Goal: Information Seeking & Learning: Learn about a topic

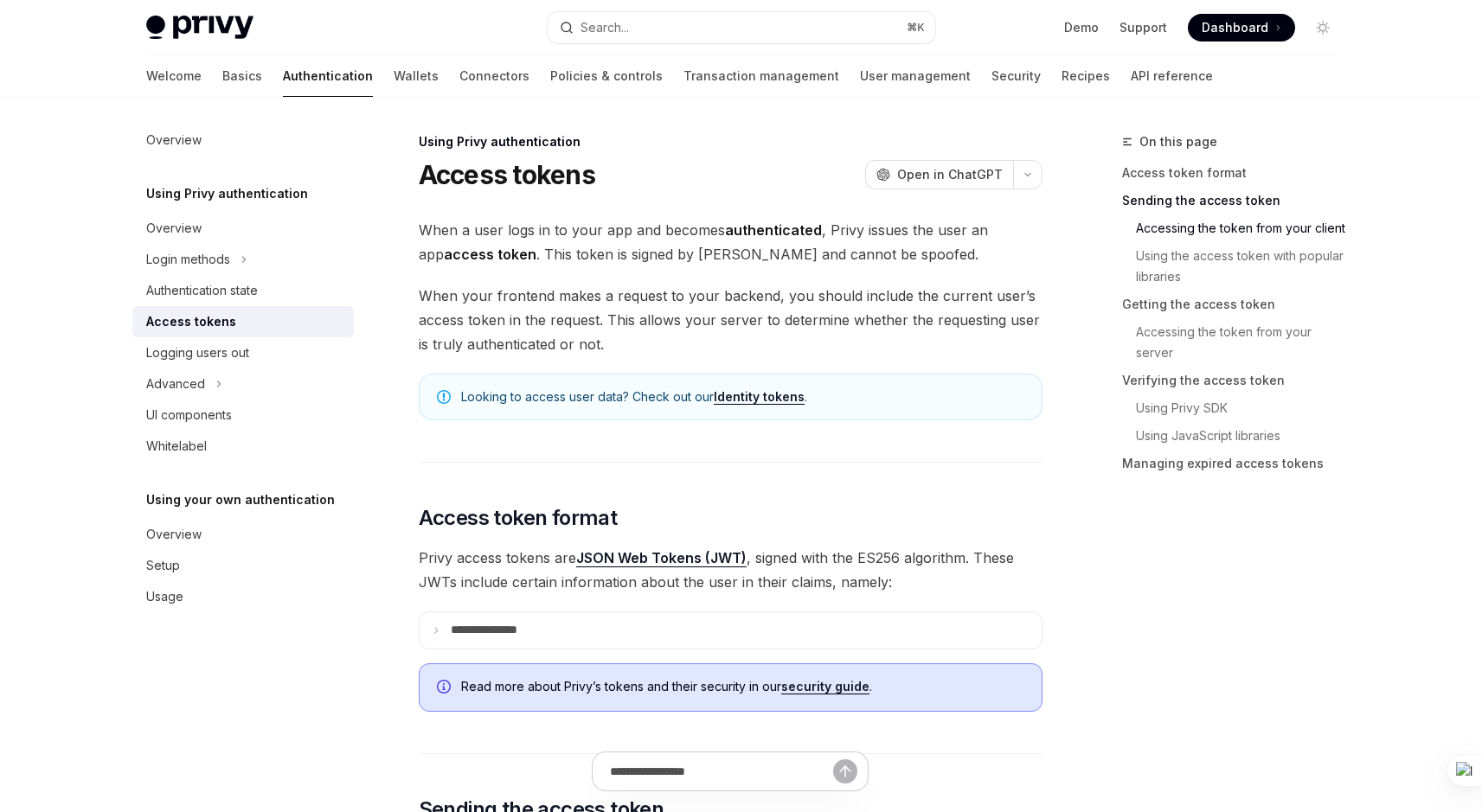
scroll to position [927, 0]
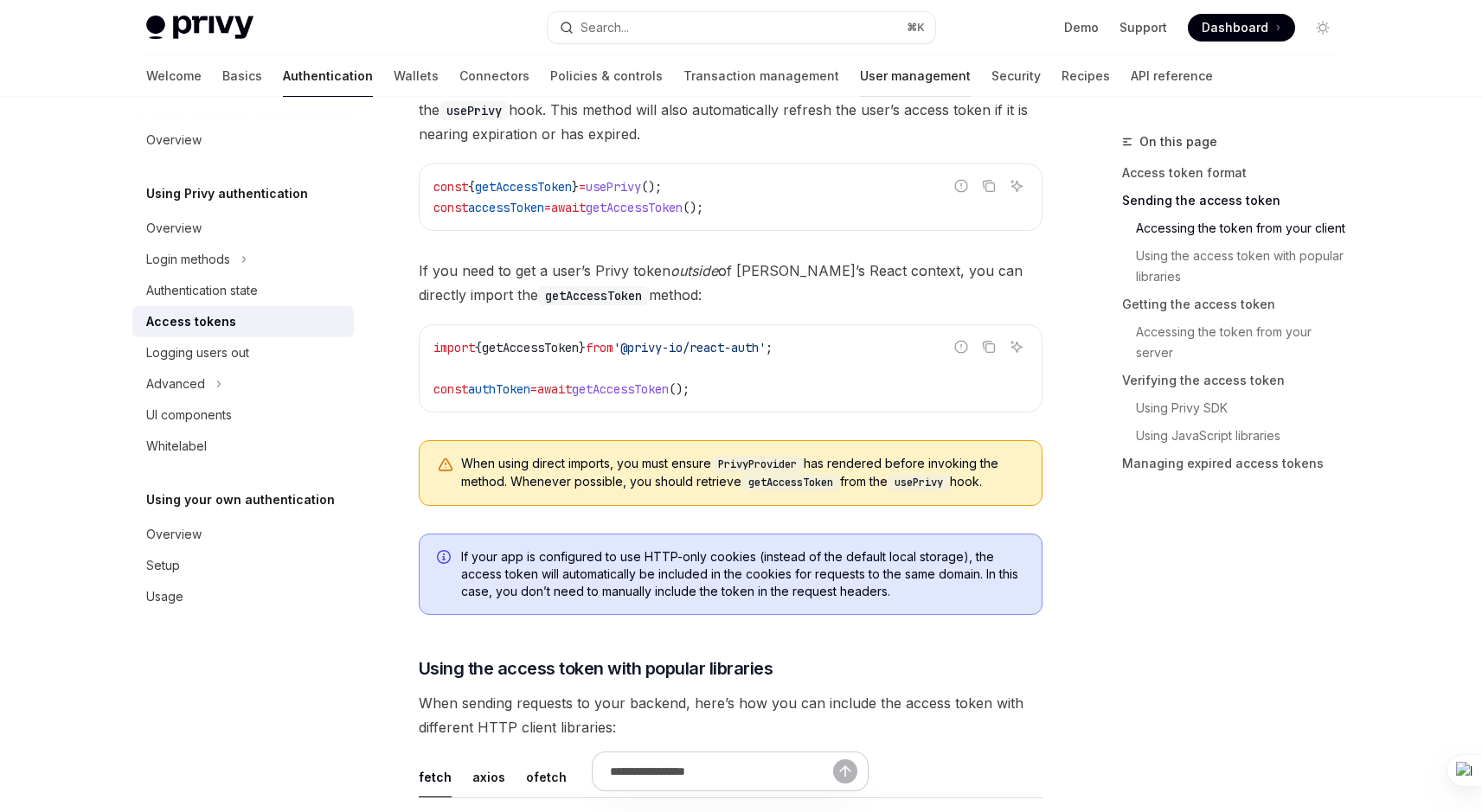
click at [860, 86] on link "User management" at bounding box center [916, 76] width 111 height 42
type textarea "*"
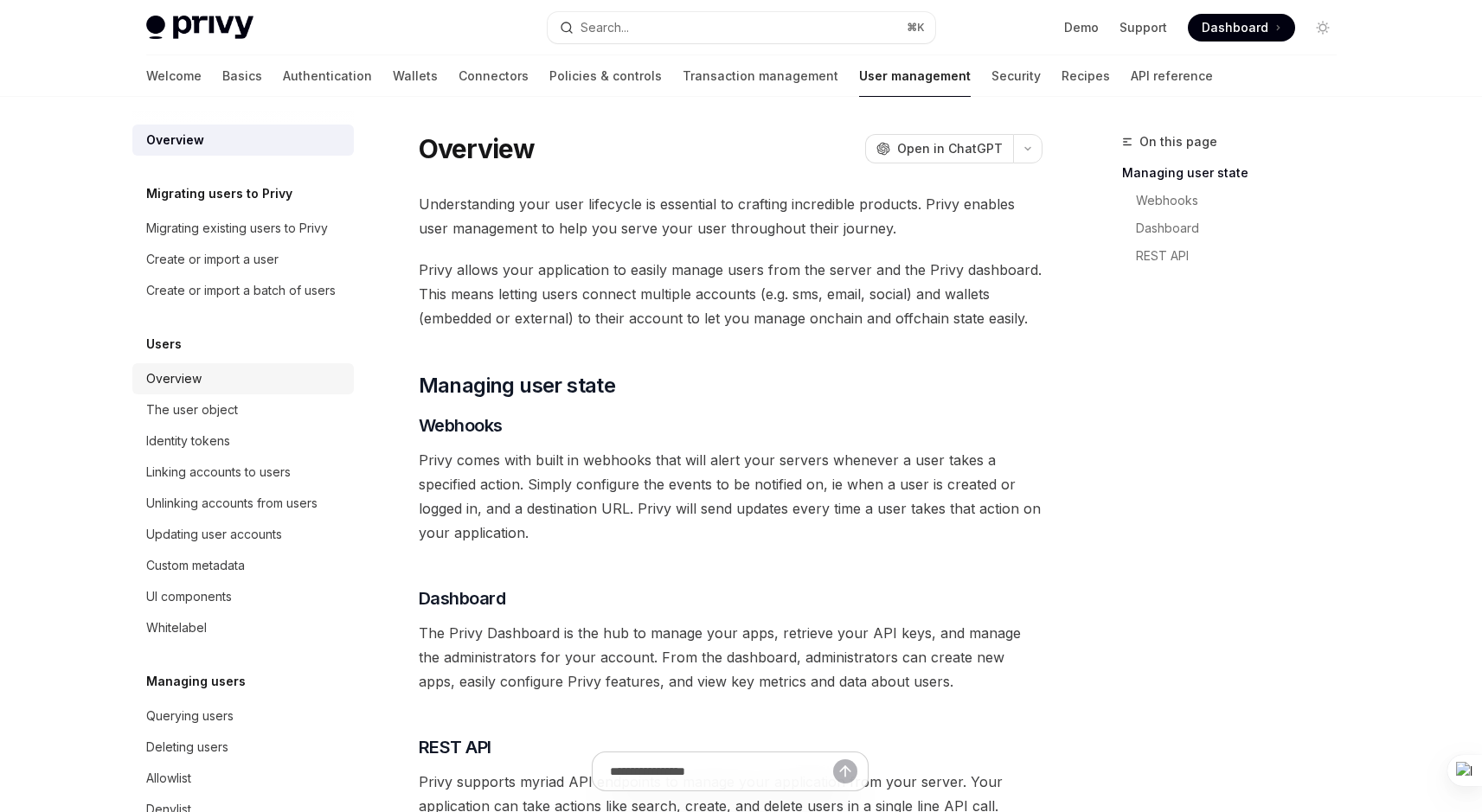
scroll to position [25, 0]
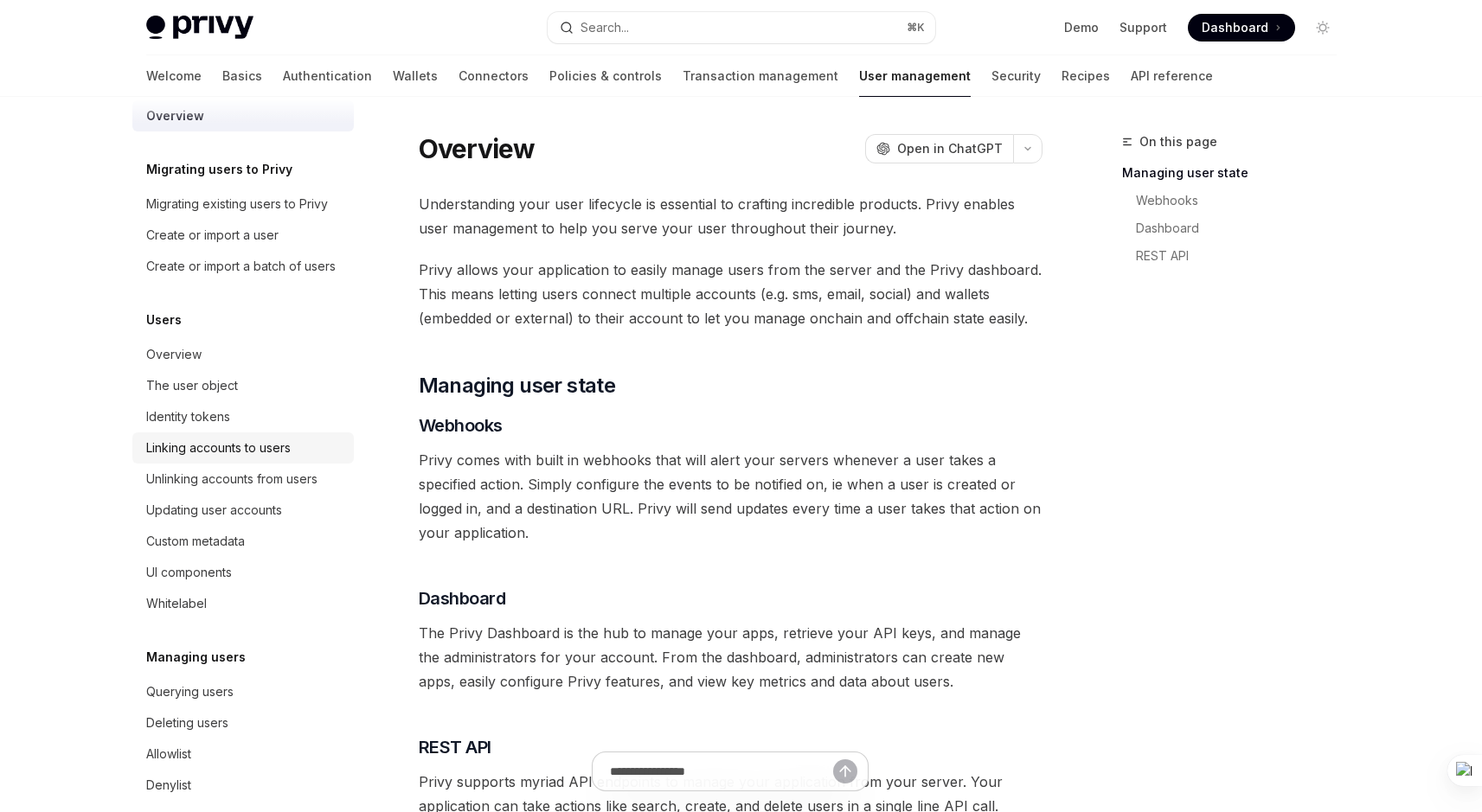
click at [181, 459] on div "Linking accounts to users" at bounding box center [218, 448] width 145 height 21
click at [238, 459] on div "Linking accounts to users" at bounding box center [218, 448] width 145 height 21
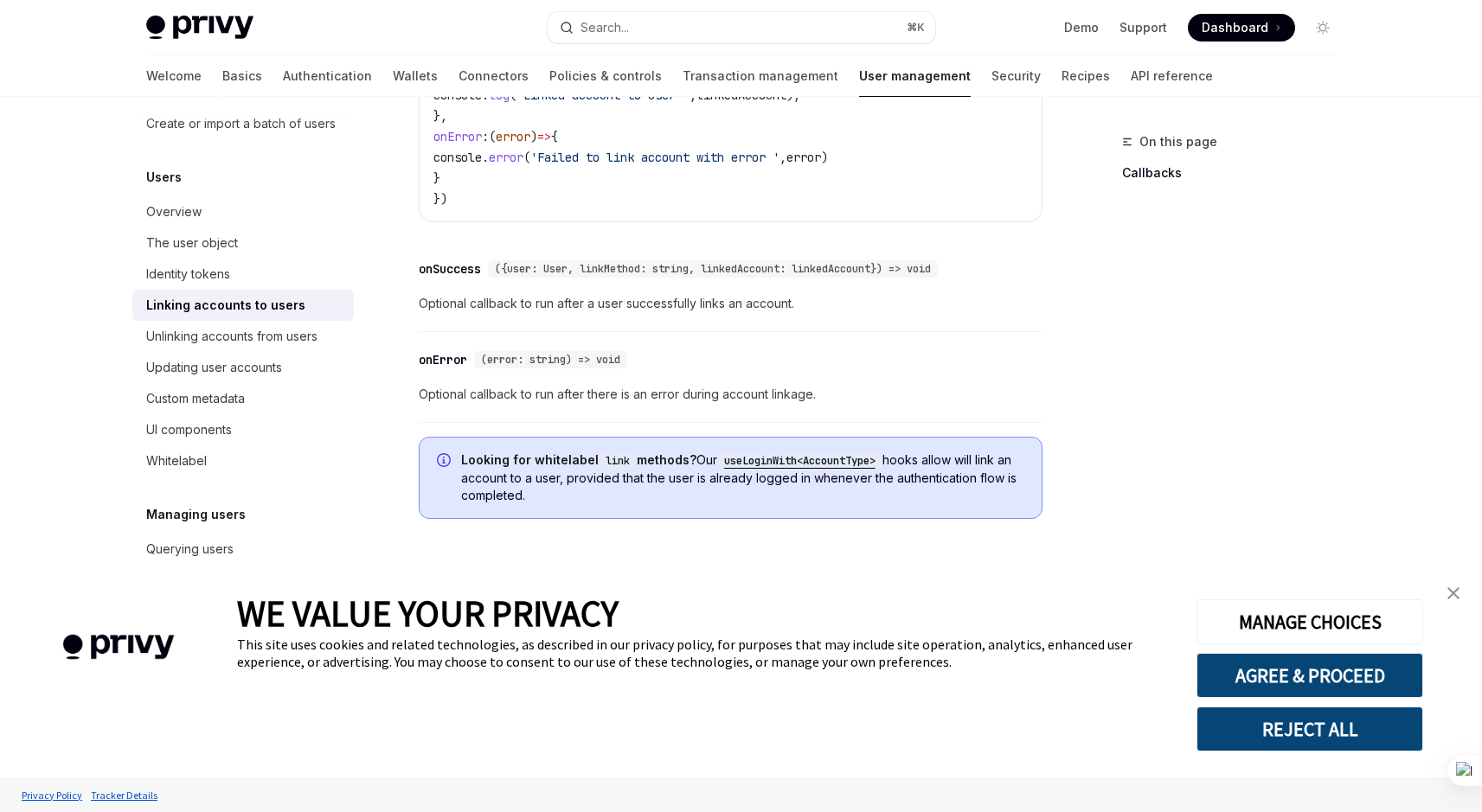
scroll to position [188, 0]
click at [1459, 604] on link "close banner" at bounding box center [1453, 594] width 35 height 35
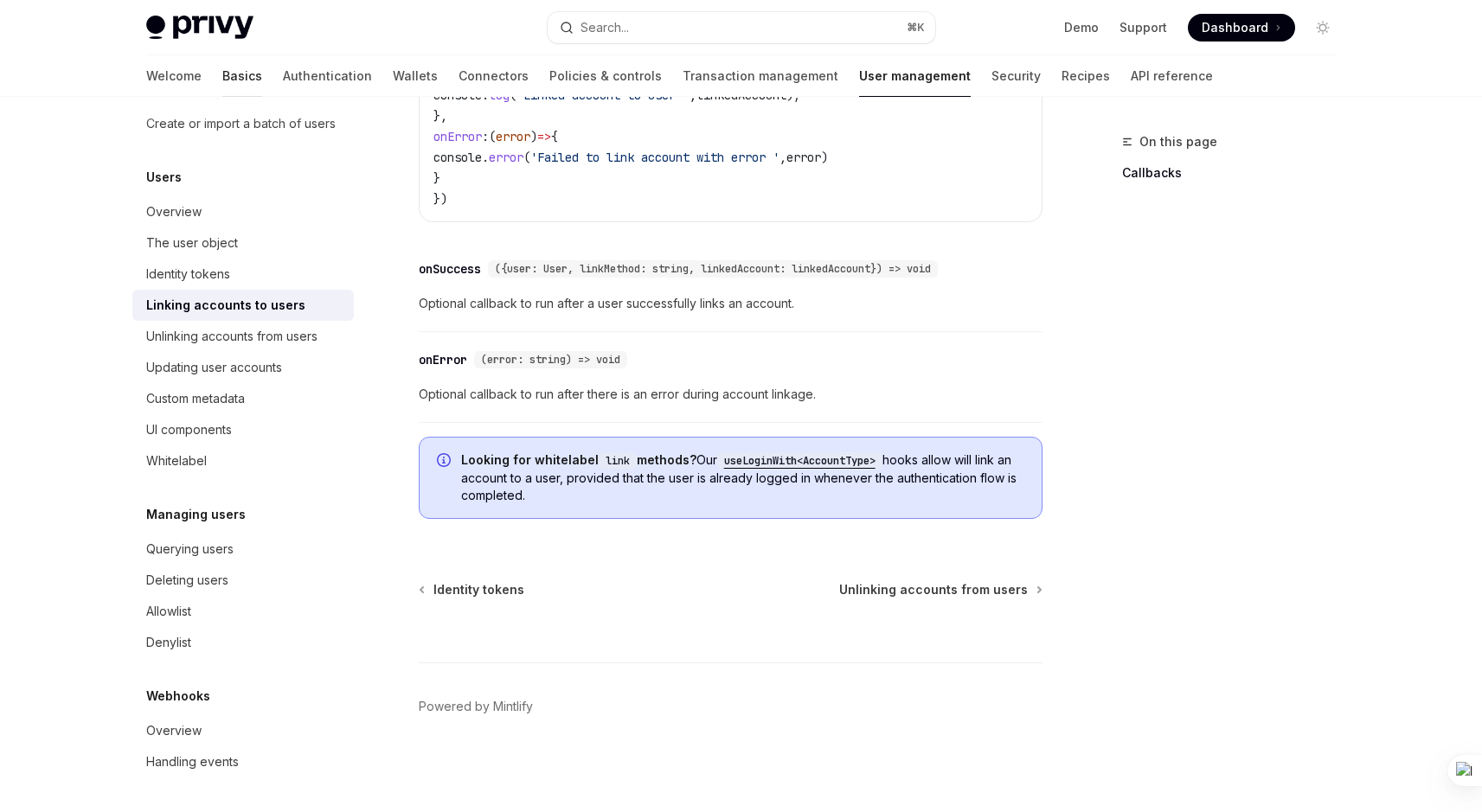
click at [222, 72] on link "Basics" at bounding box center [242, 76] width 40 height 42
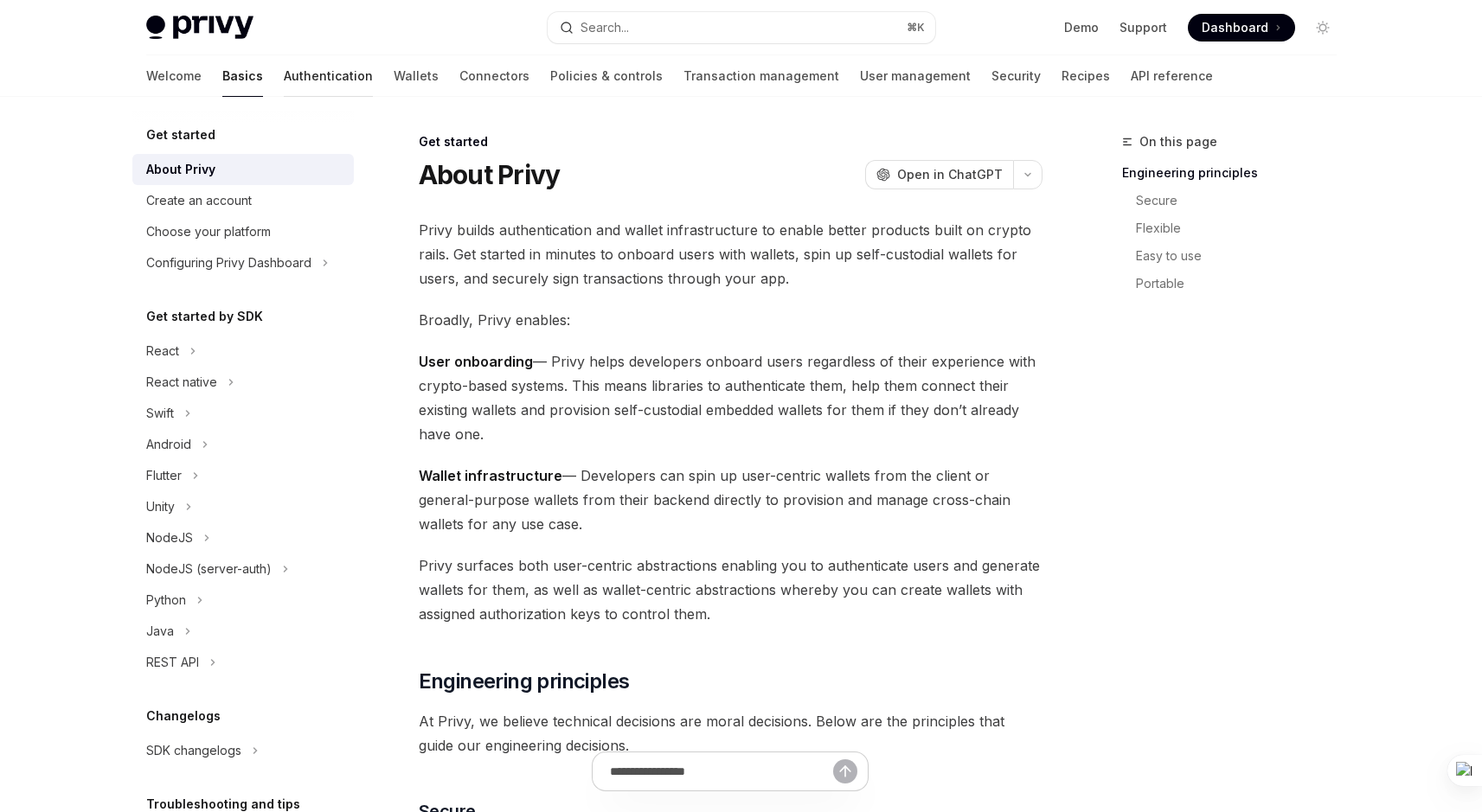
click at [284, 71] on link "Authentication" at bounding box center [329, 76] width 89 height 42
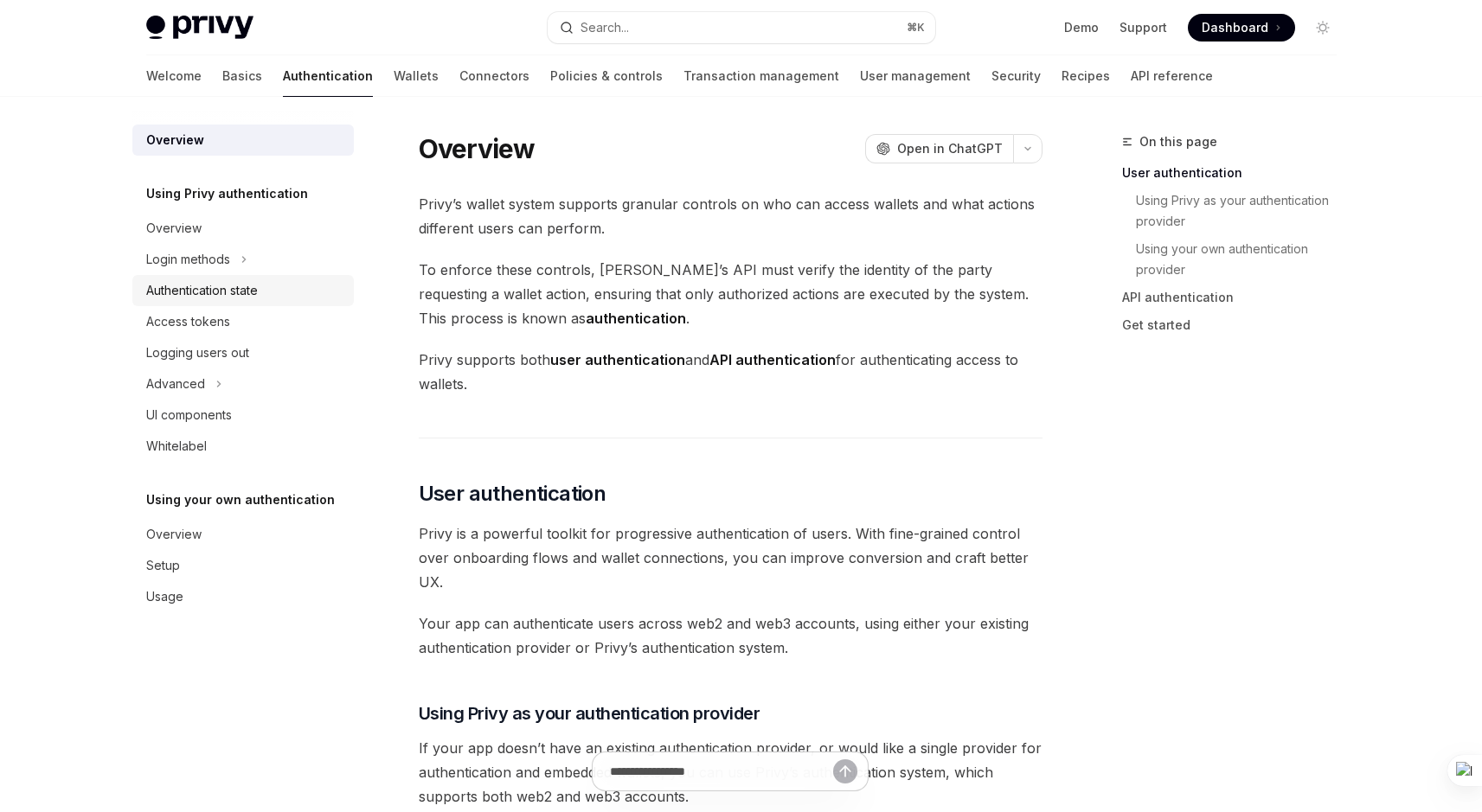
click at [244, 288] on div "Authentication state" at bounding box center [202, 290] width 112 height 21
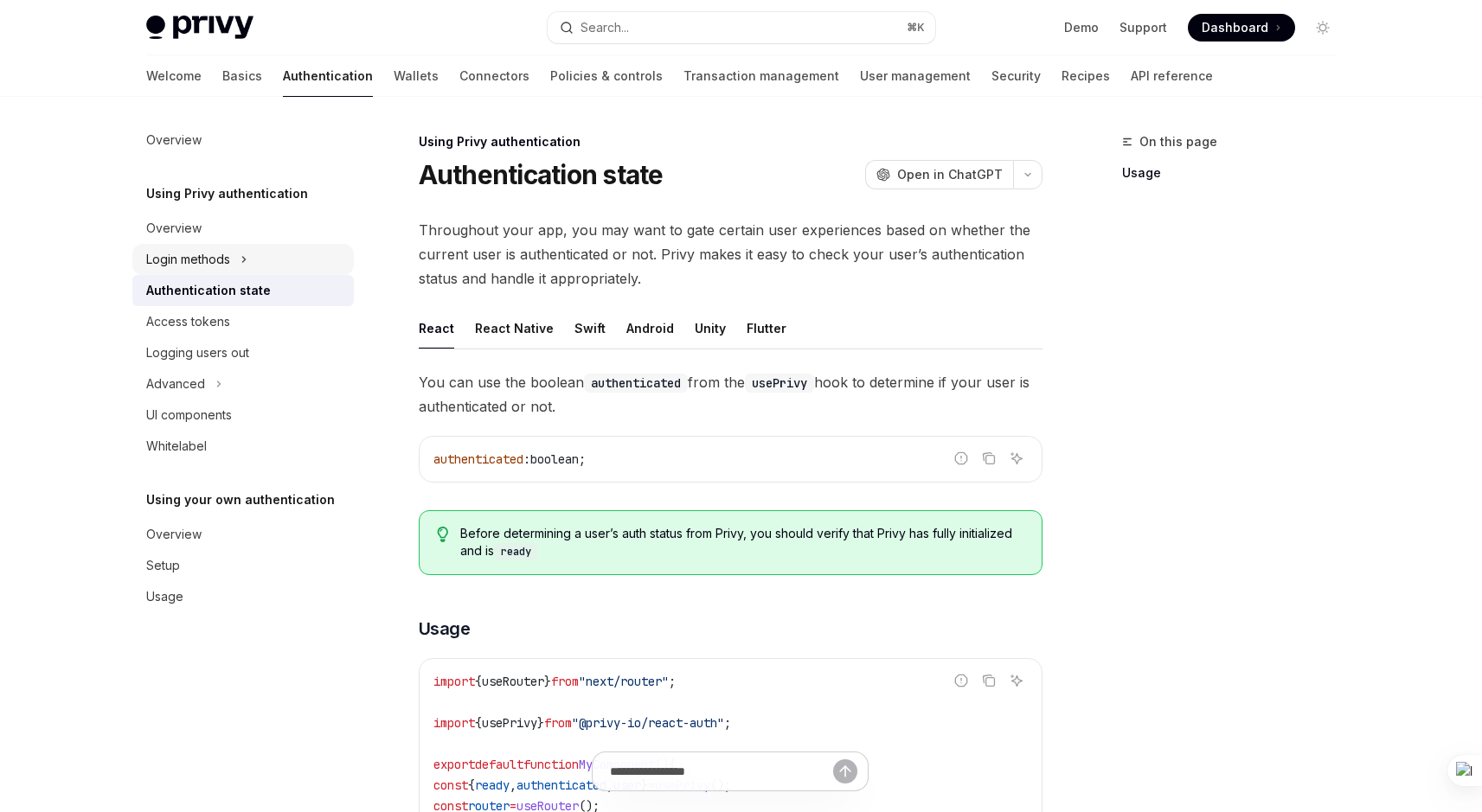
click at [239, 258] on button "Login methods" at bounding box center [242, 259] width 221 height 31
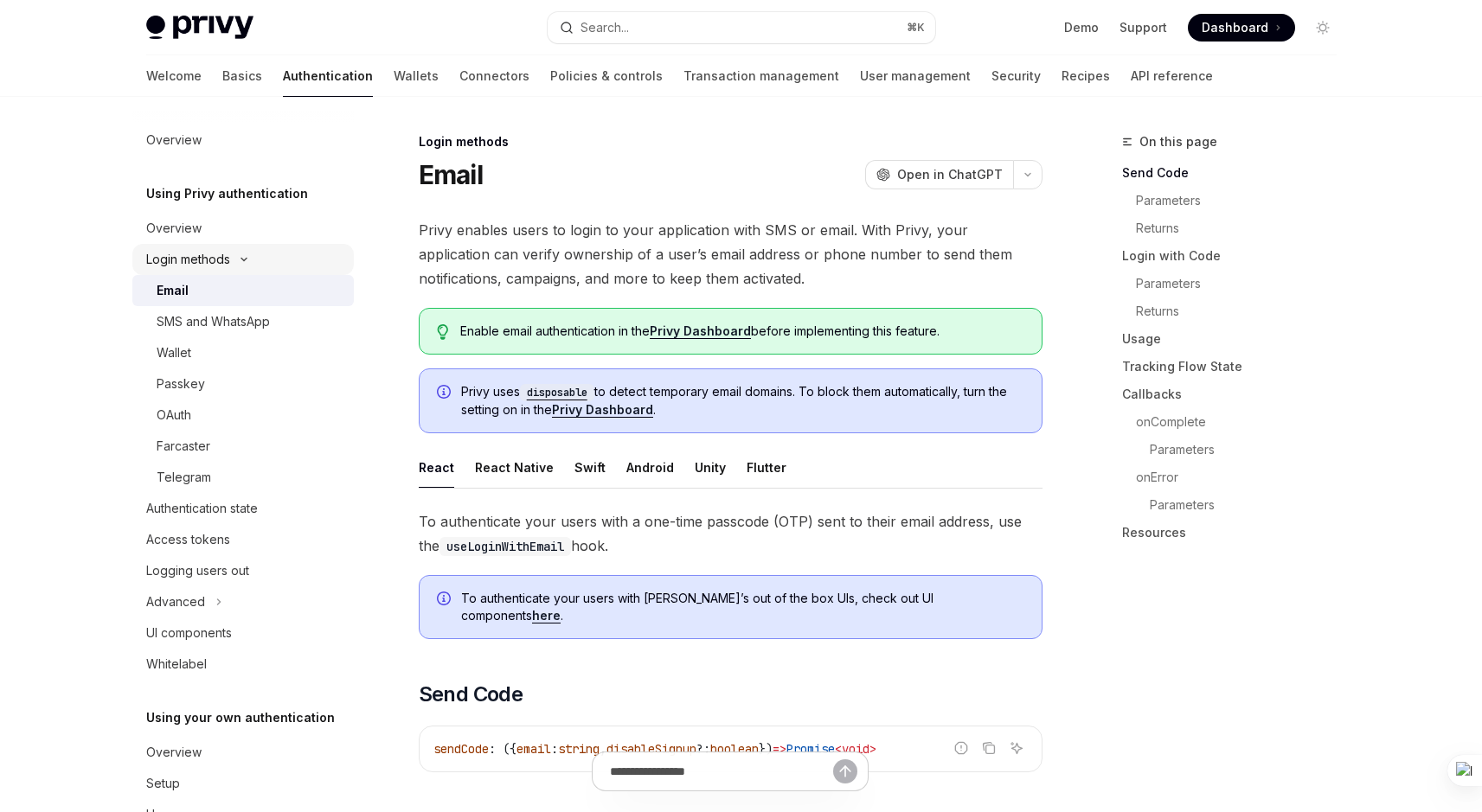
click at [239, 258] on icon at bounding box center [244, 259] width 21 height 7
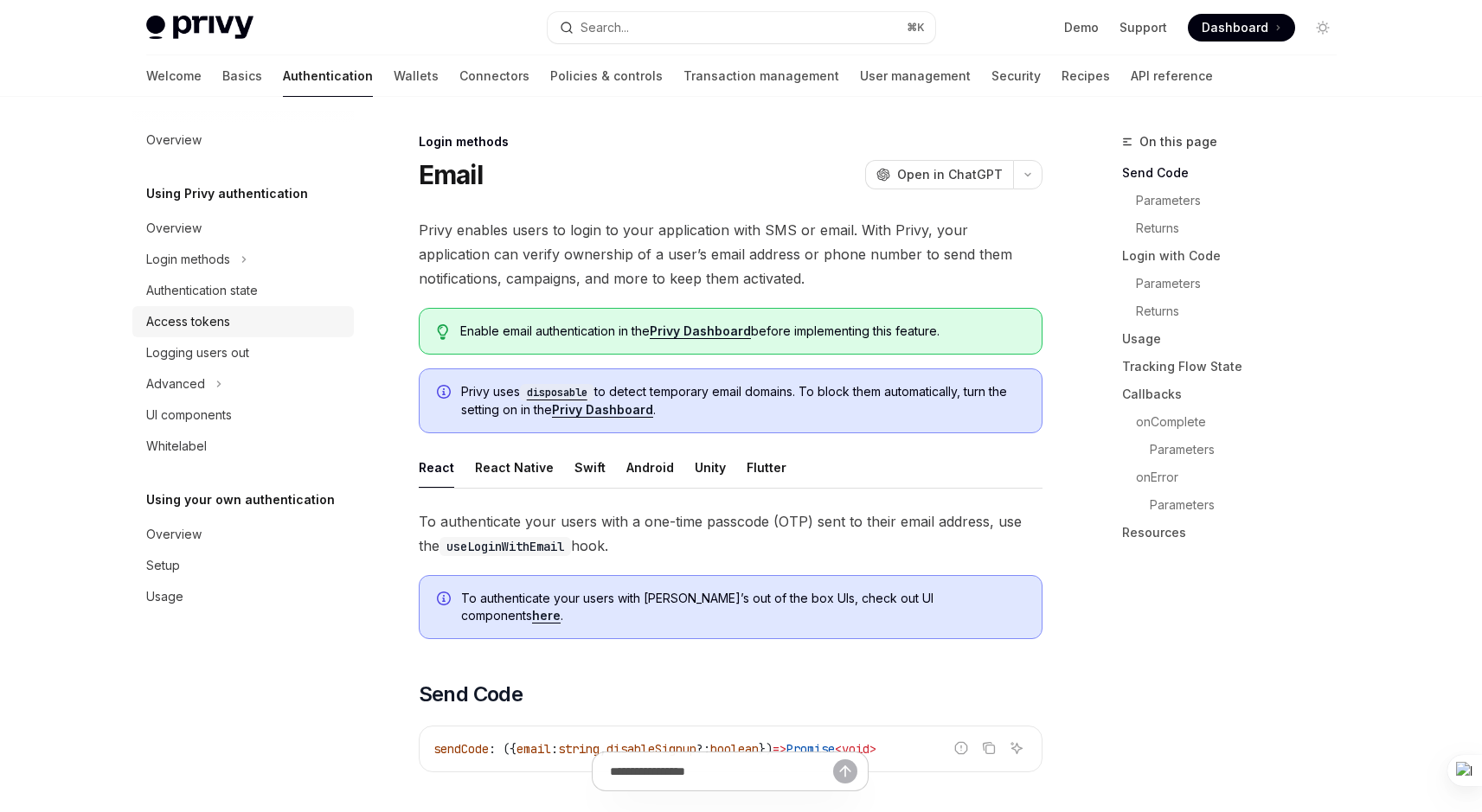
click at [233, 316] on div "Access tokens" at bounding box center [245, 321] width 198 height 21
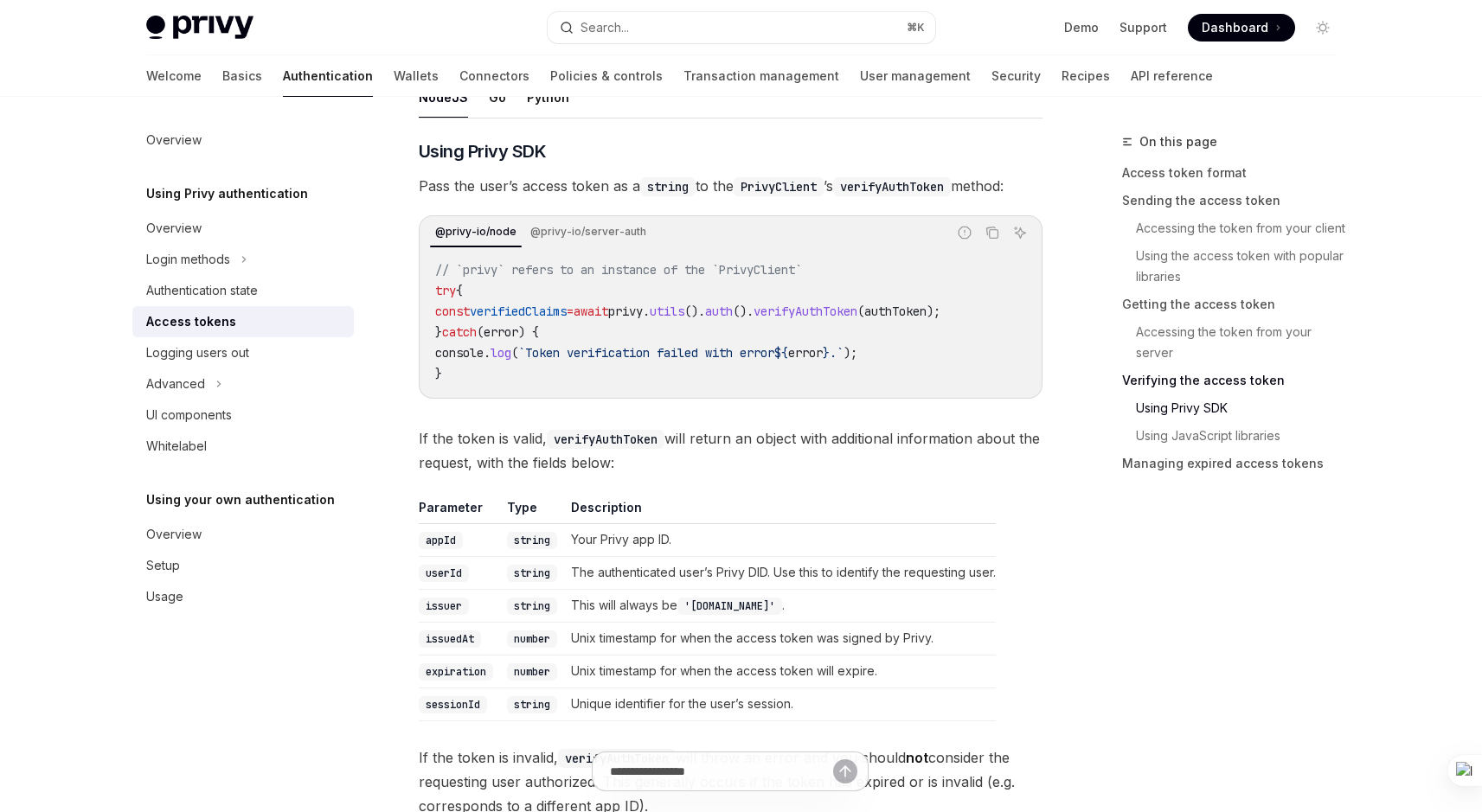
scroll to position [2740, 0]
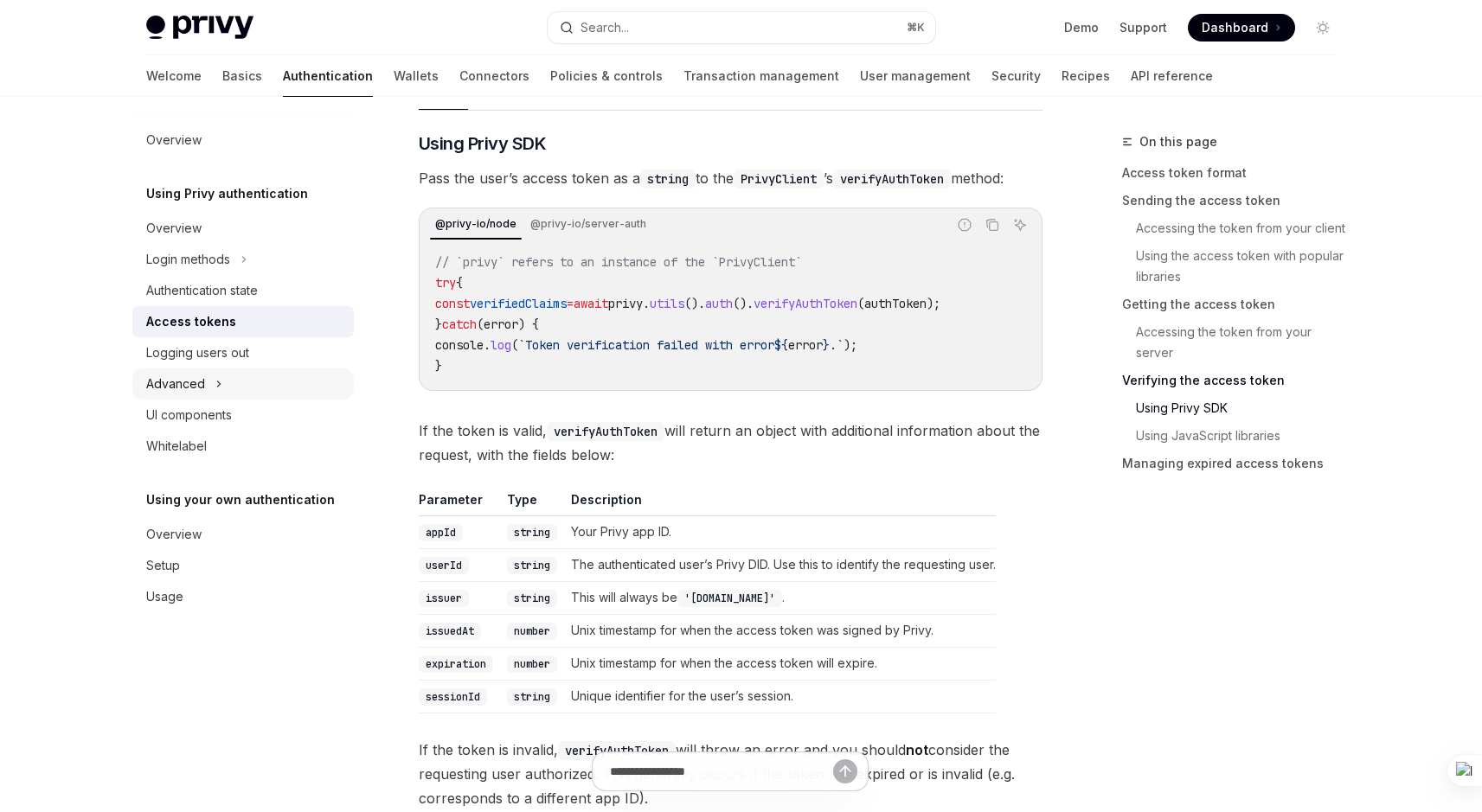
click at [217, 378] on icon at bounding box center [219, 383] width 7 height 21
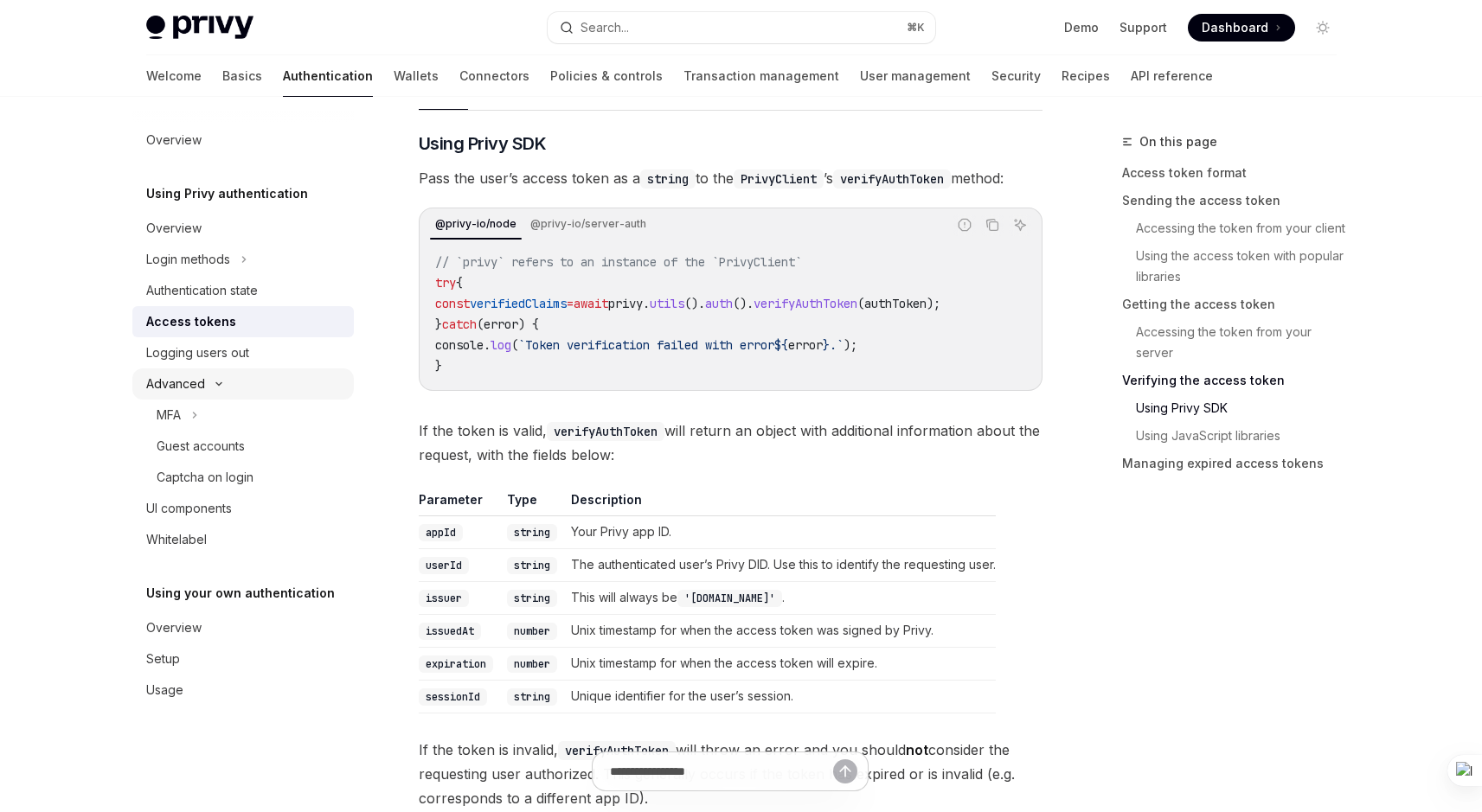
click at [217, 381] on icon at bounding box center [218, 384] width 21 height 7
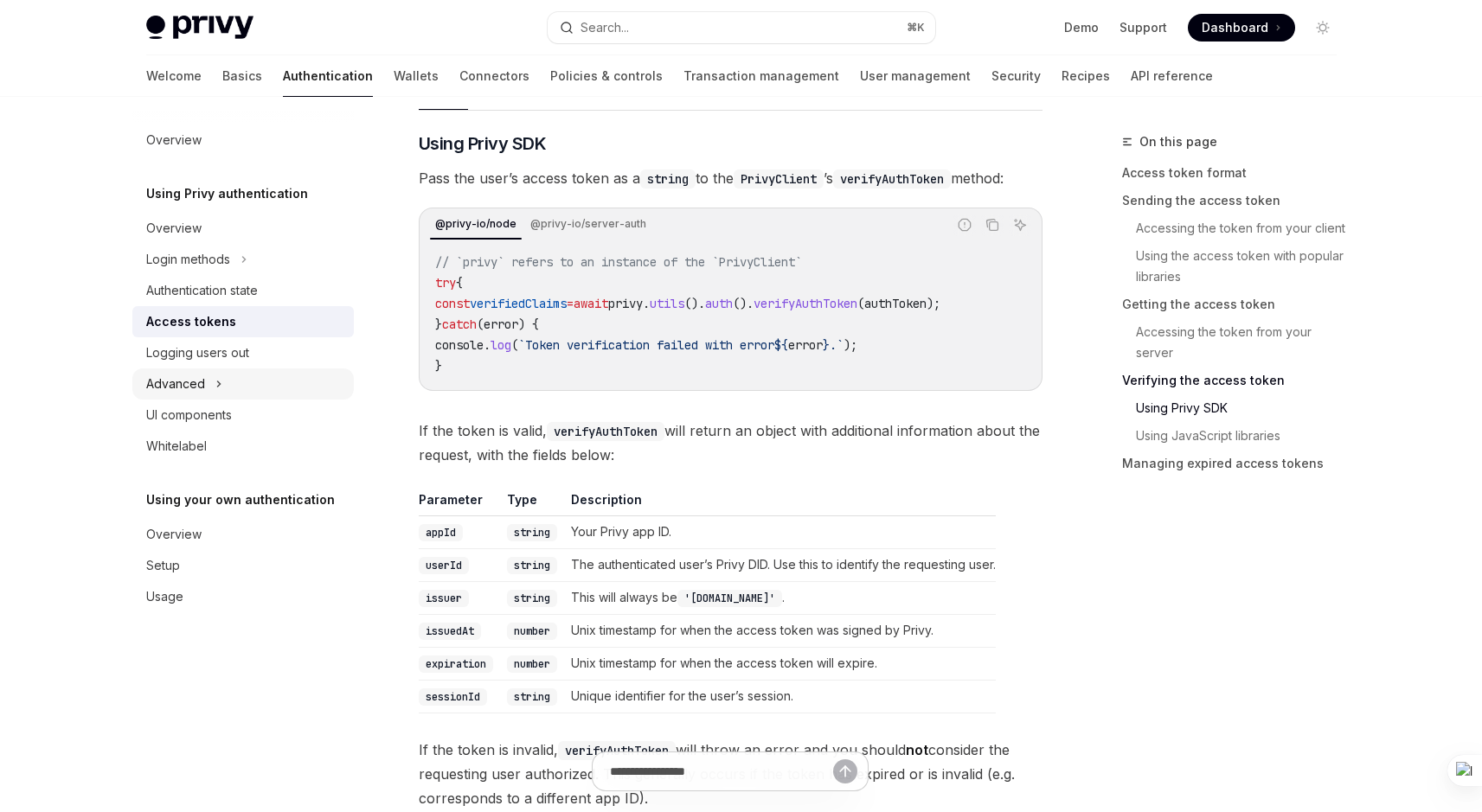
click at [218, 381] on icon at bounding box center [218, 384] width 3 height 5
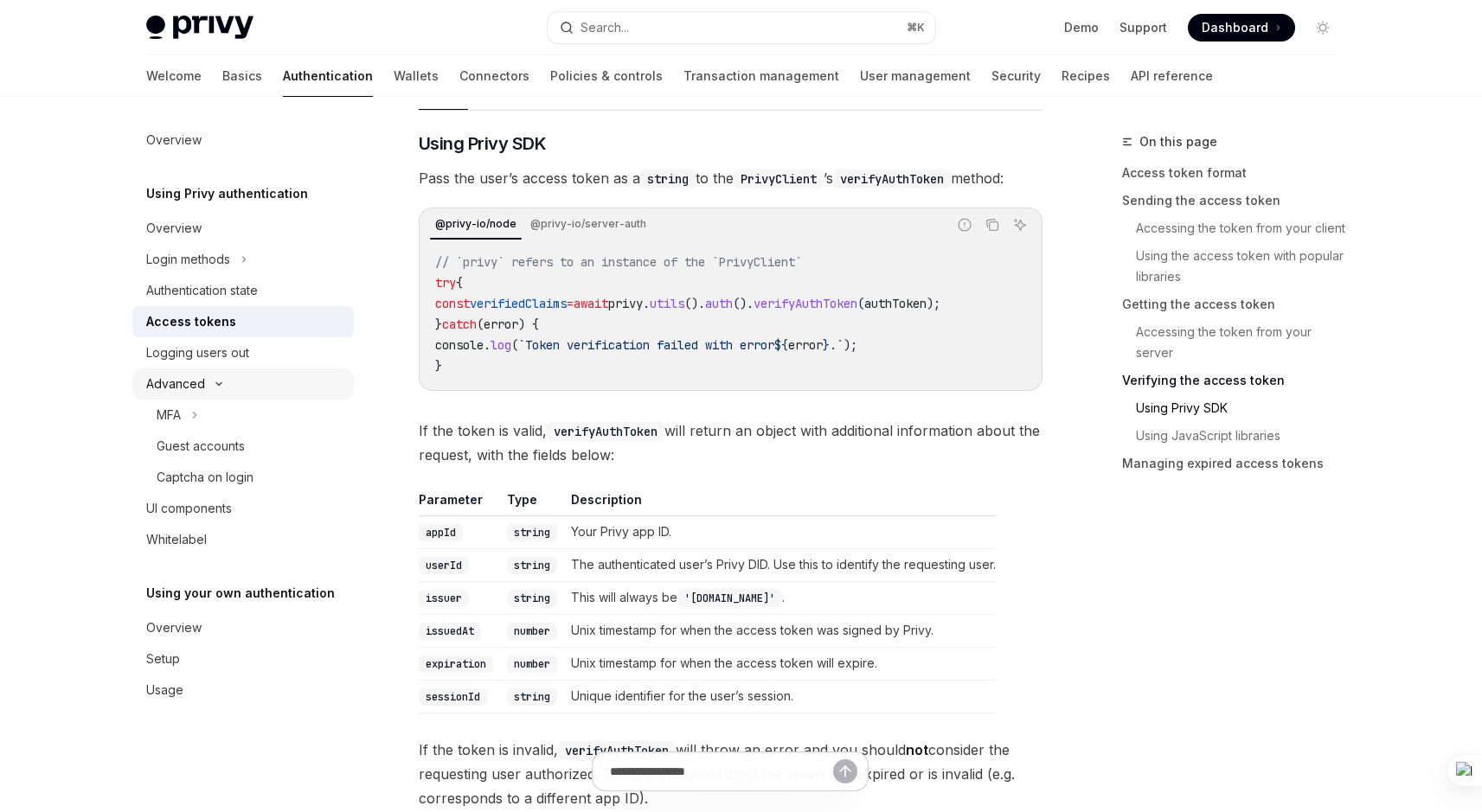
click at [219, 385] on icon at bounding box center [218, 384] width 21 height 7
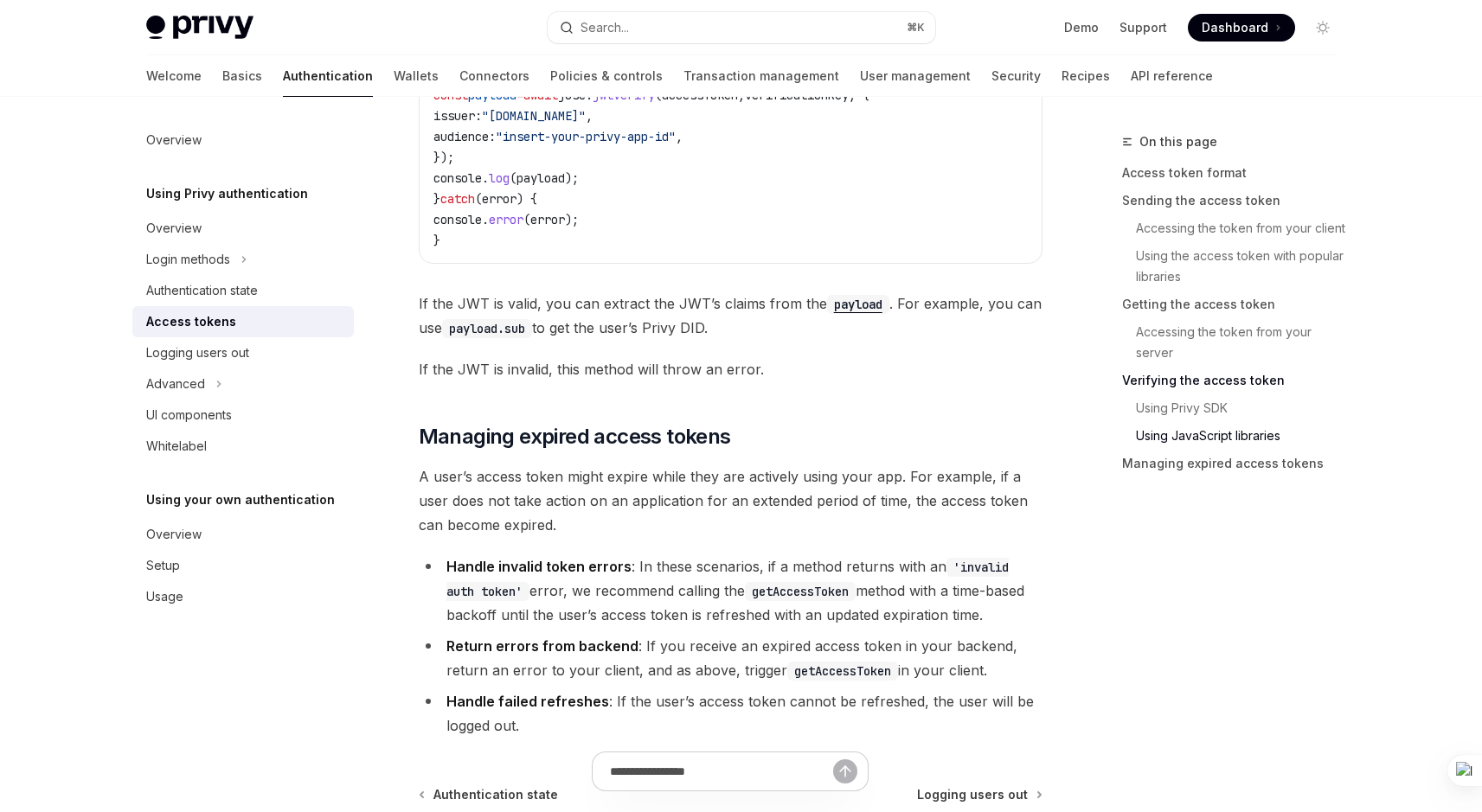
scroll to position [4664, 0]
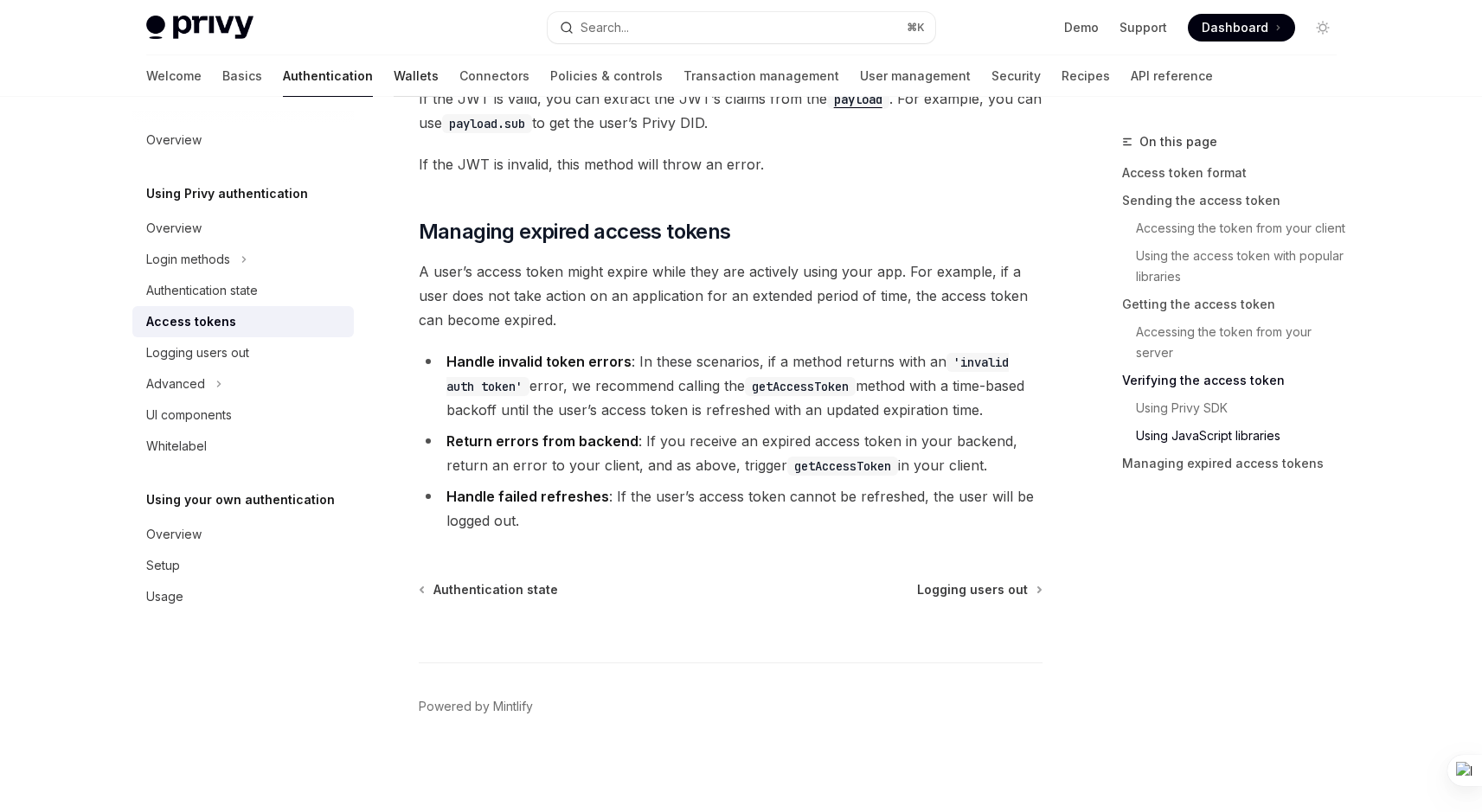
click at [393, 67] on link "Wallets" at bounding box center [415, 76] width 45 height 42
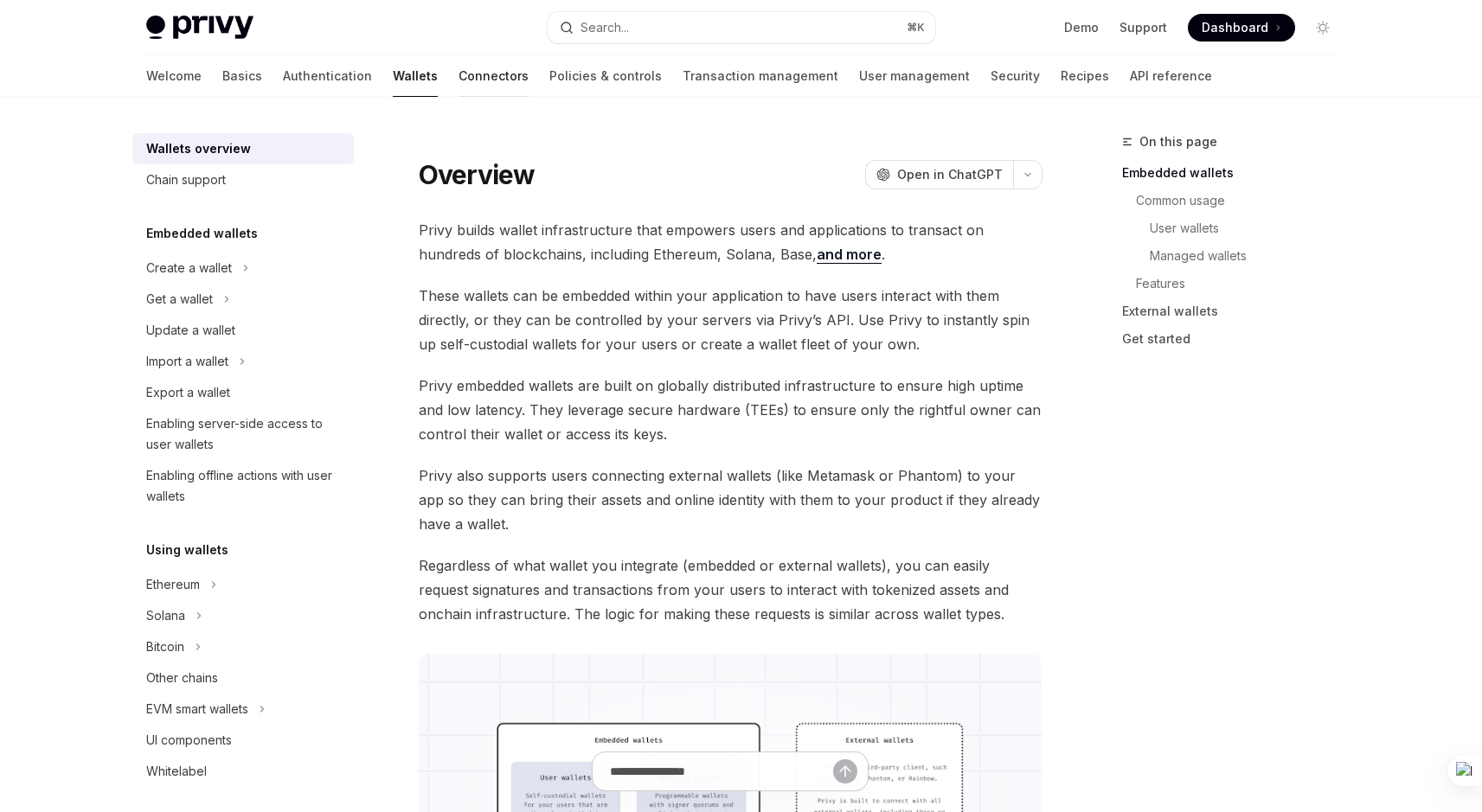
click at [459, 68] on link "Connectors" at bounding box center [493, 76] width 70 height 42
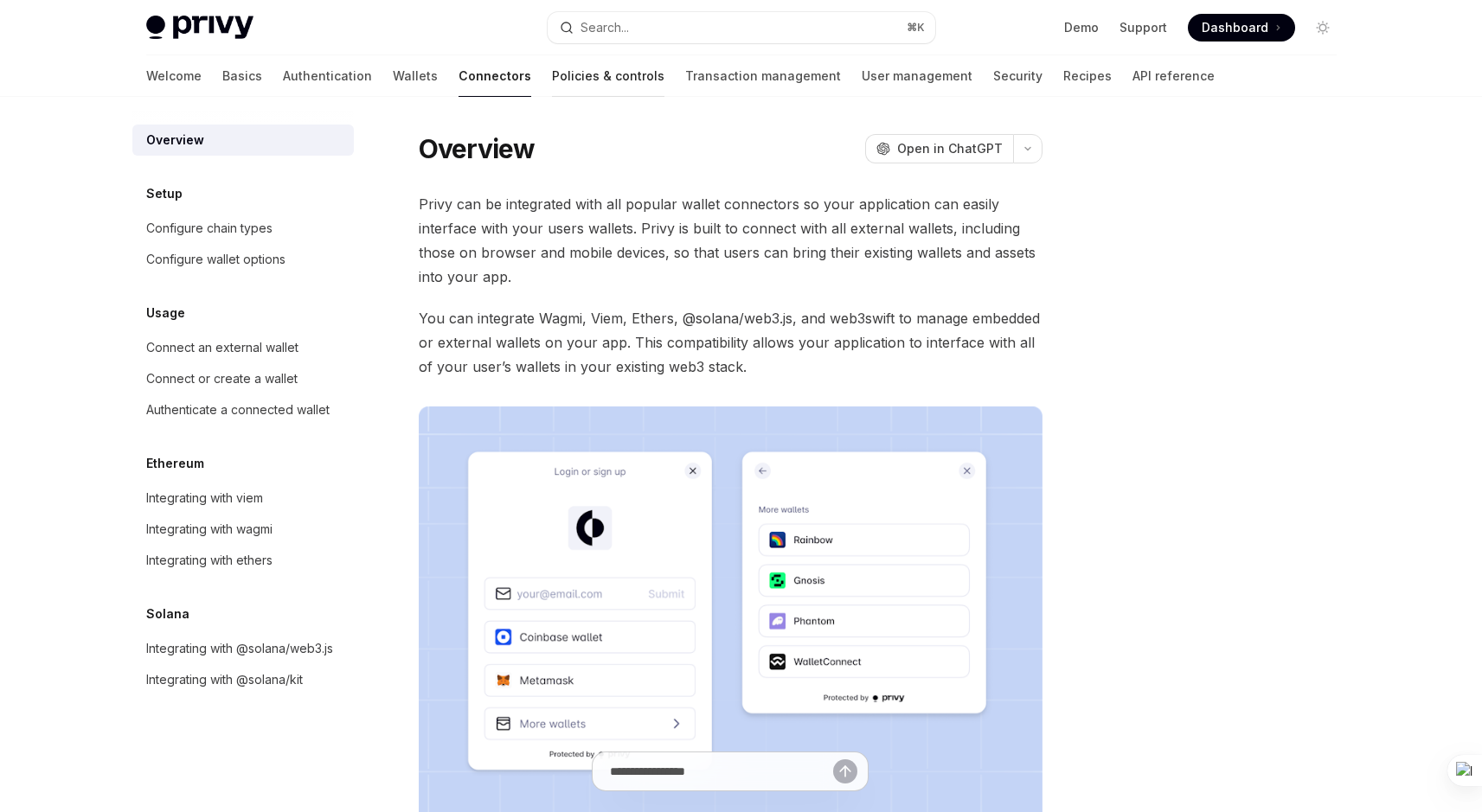
click at [552, 75] on link "Policies & controls" at bounding box center [608, 76] width 113 height 42
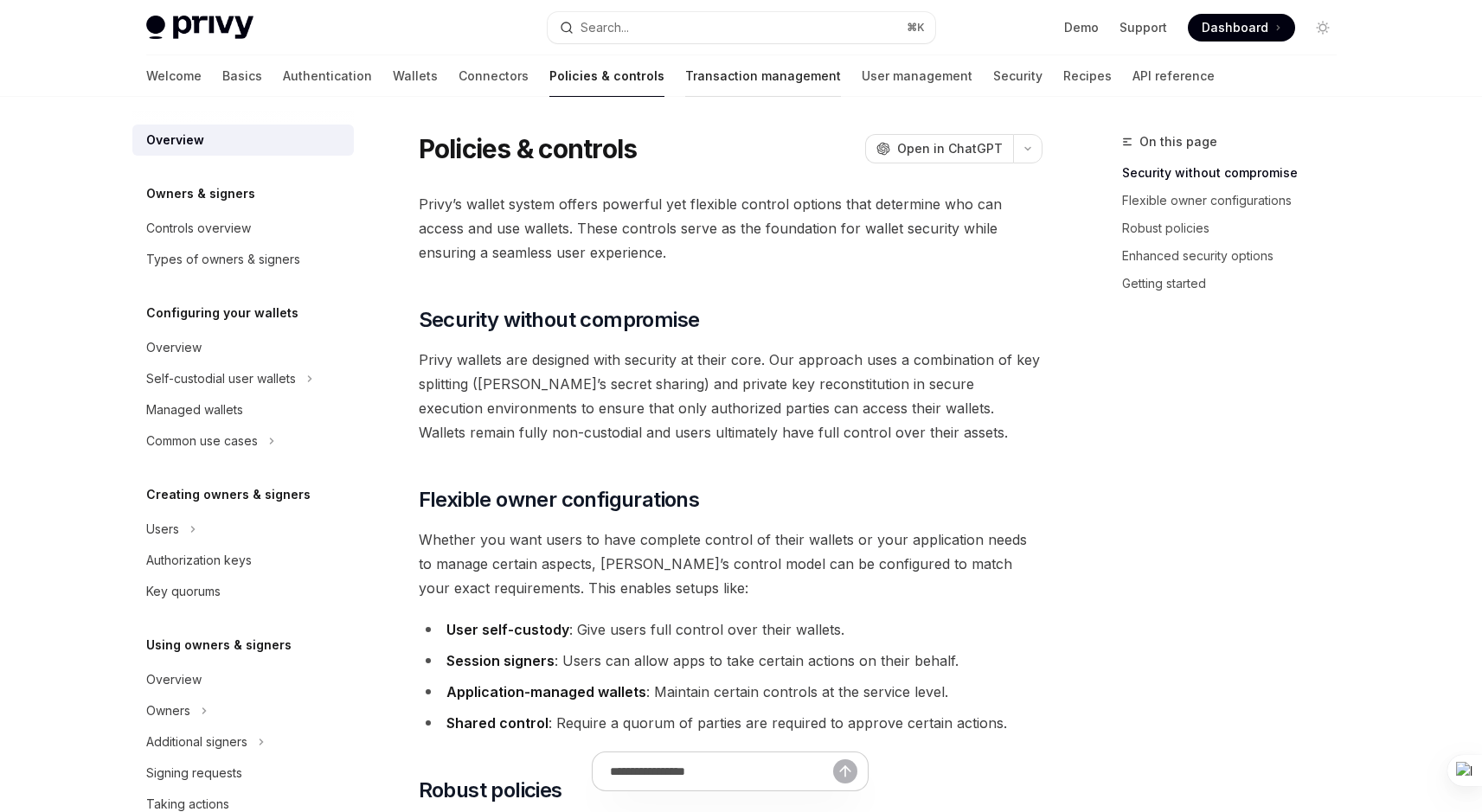
click at [685, 80] on link "Transaction management" at bounding box center [763, 76] width 156 height 42
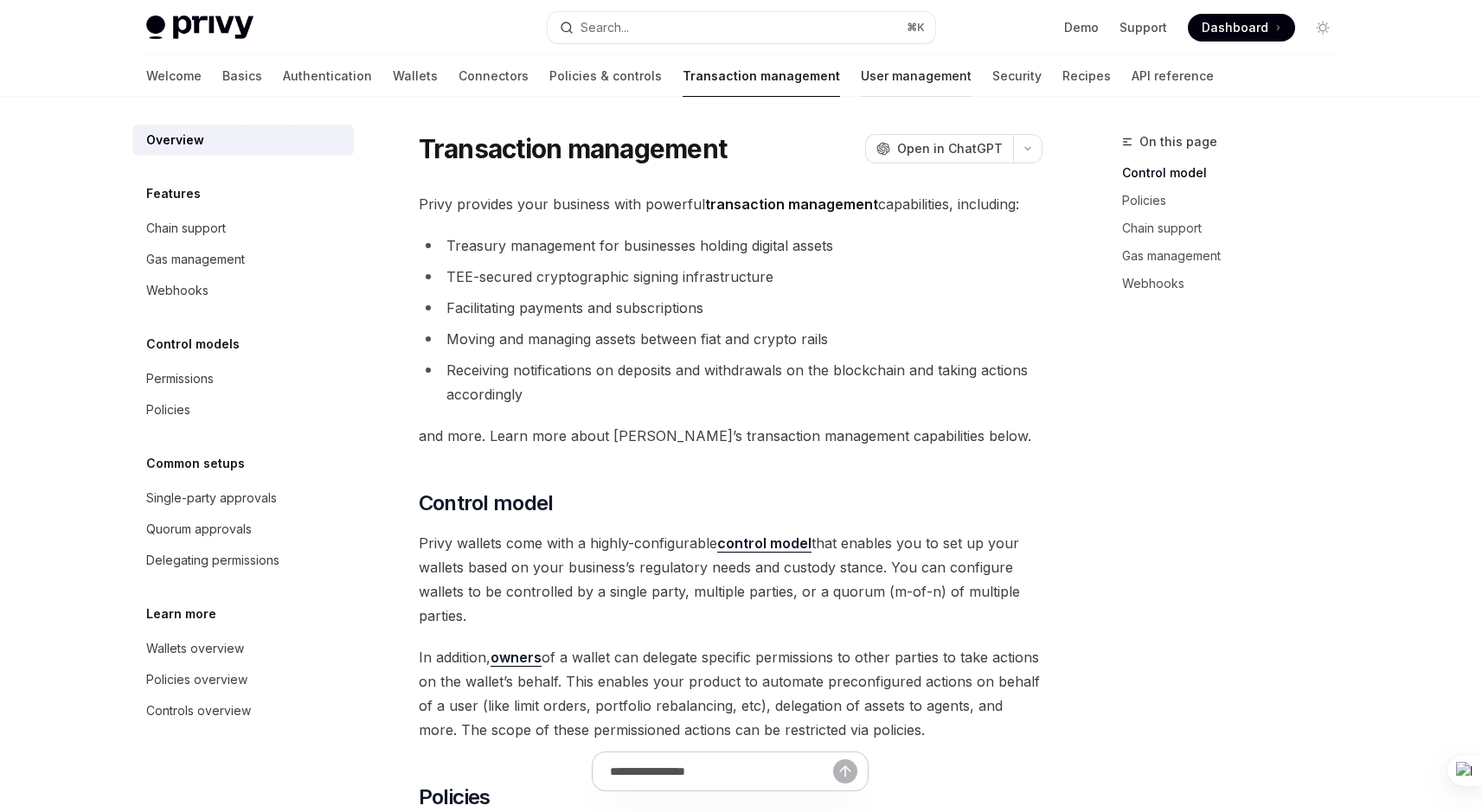
click at [860, 82] on link "User management" at bounding box center [916, 76] width 111 height 42
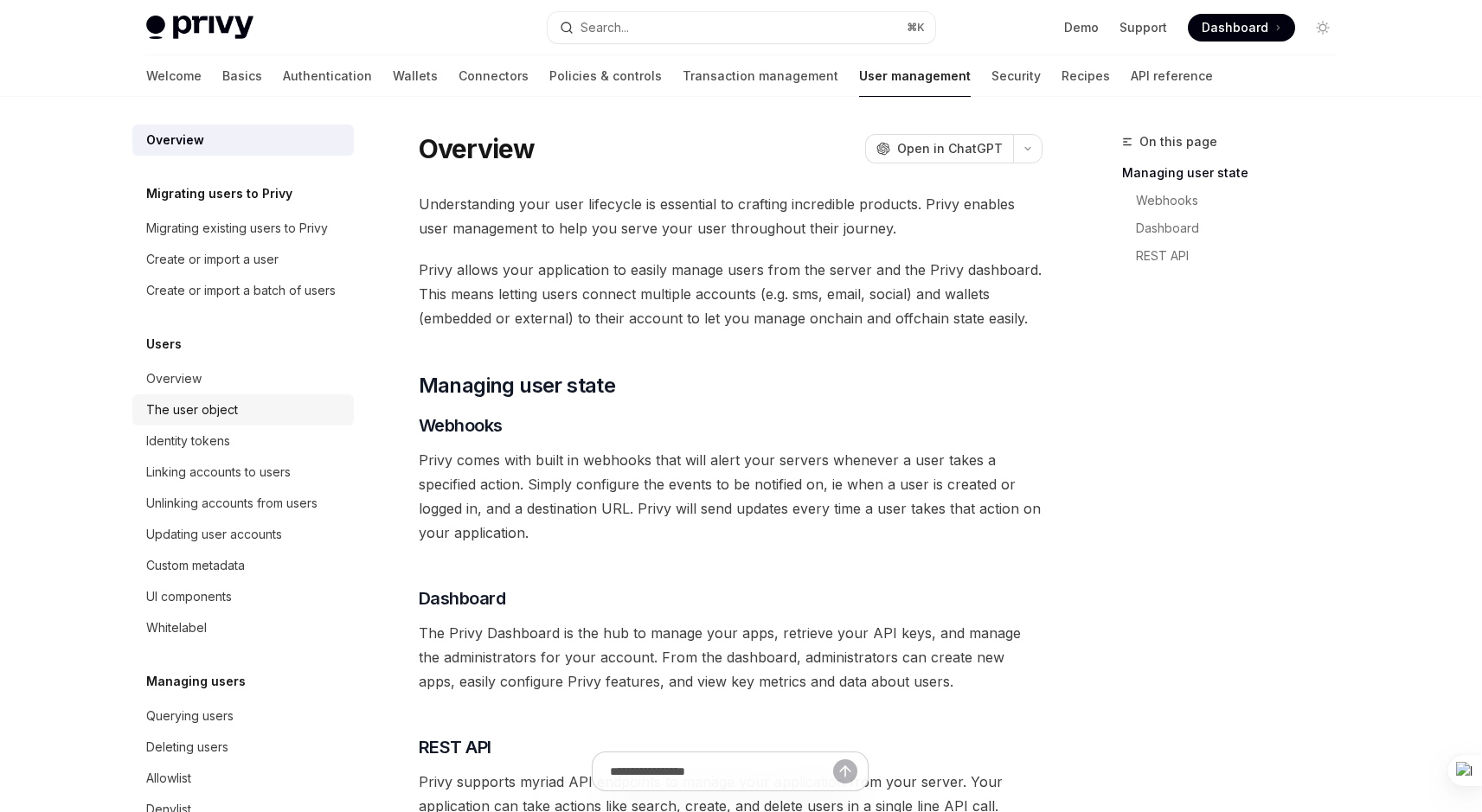
click at [228, 421] on div "The user object" at bounding box center [192, 410] width 92 height 21
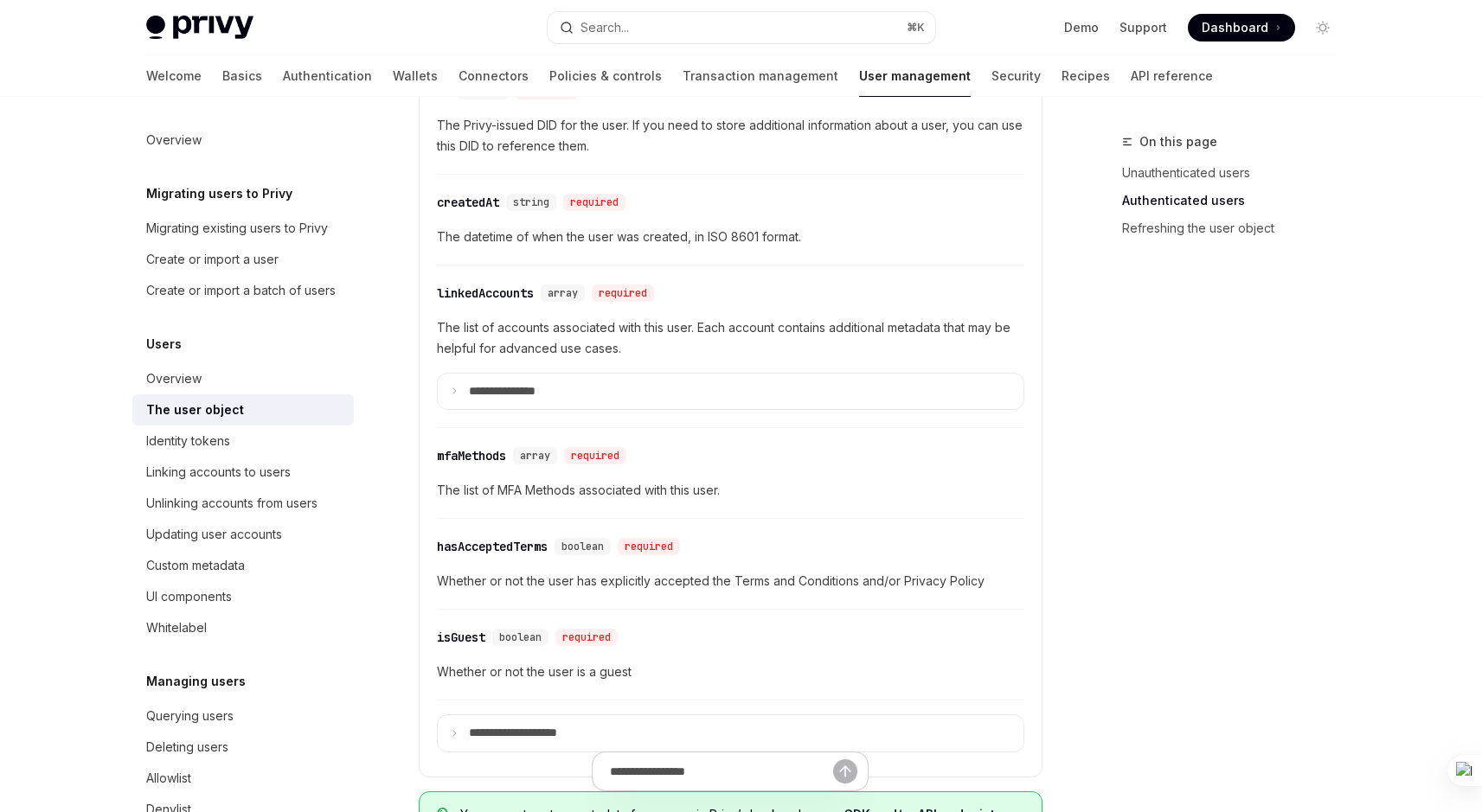
scroll to position [627, 0]
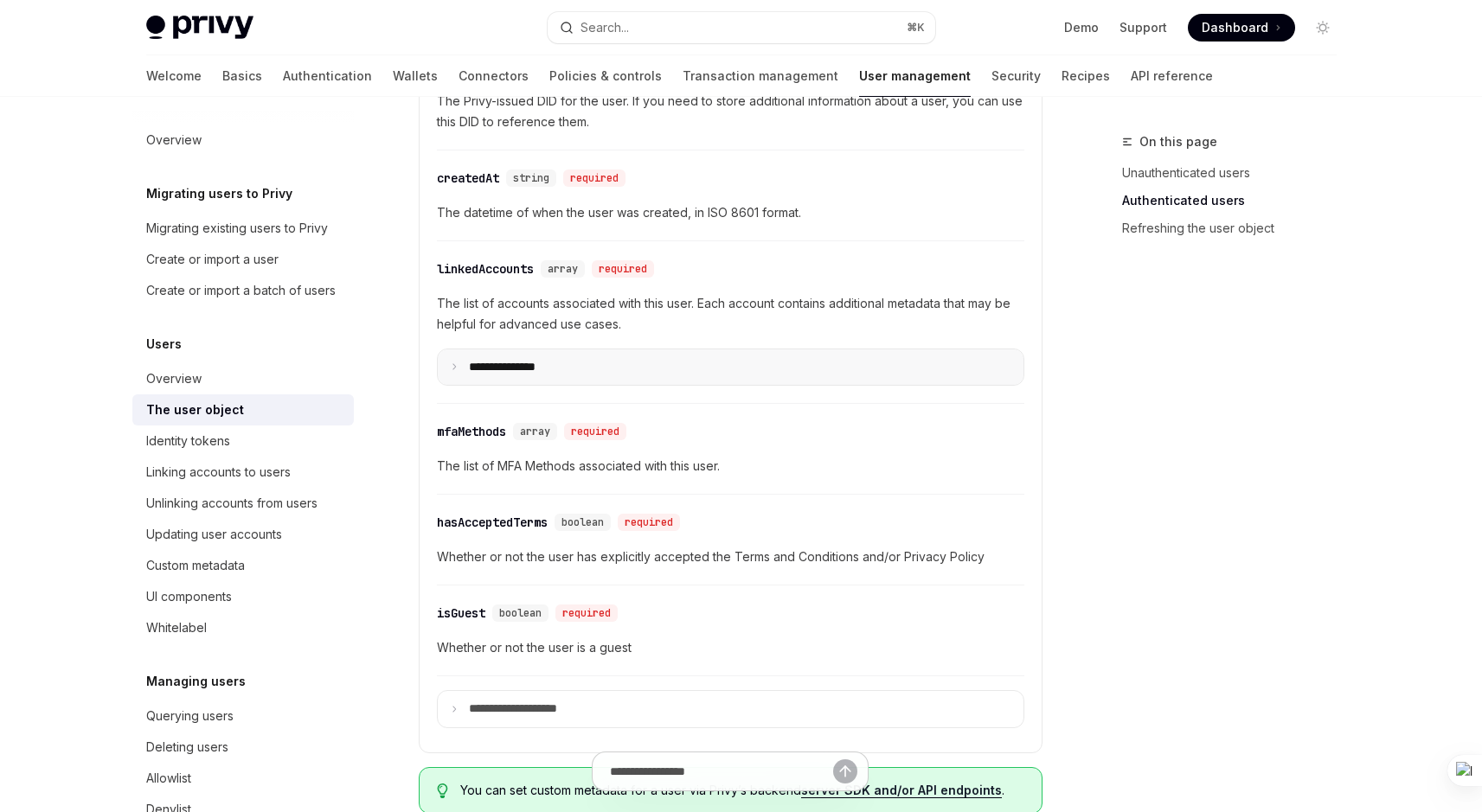
click at [456, 373] on summary "**********" at bounding box center [730, 368] width 585 height 36
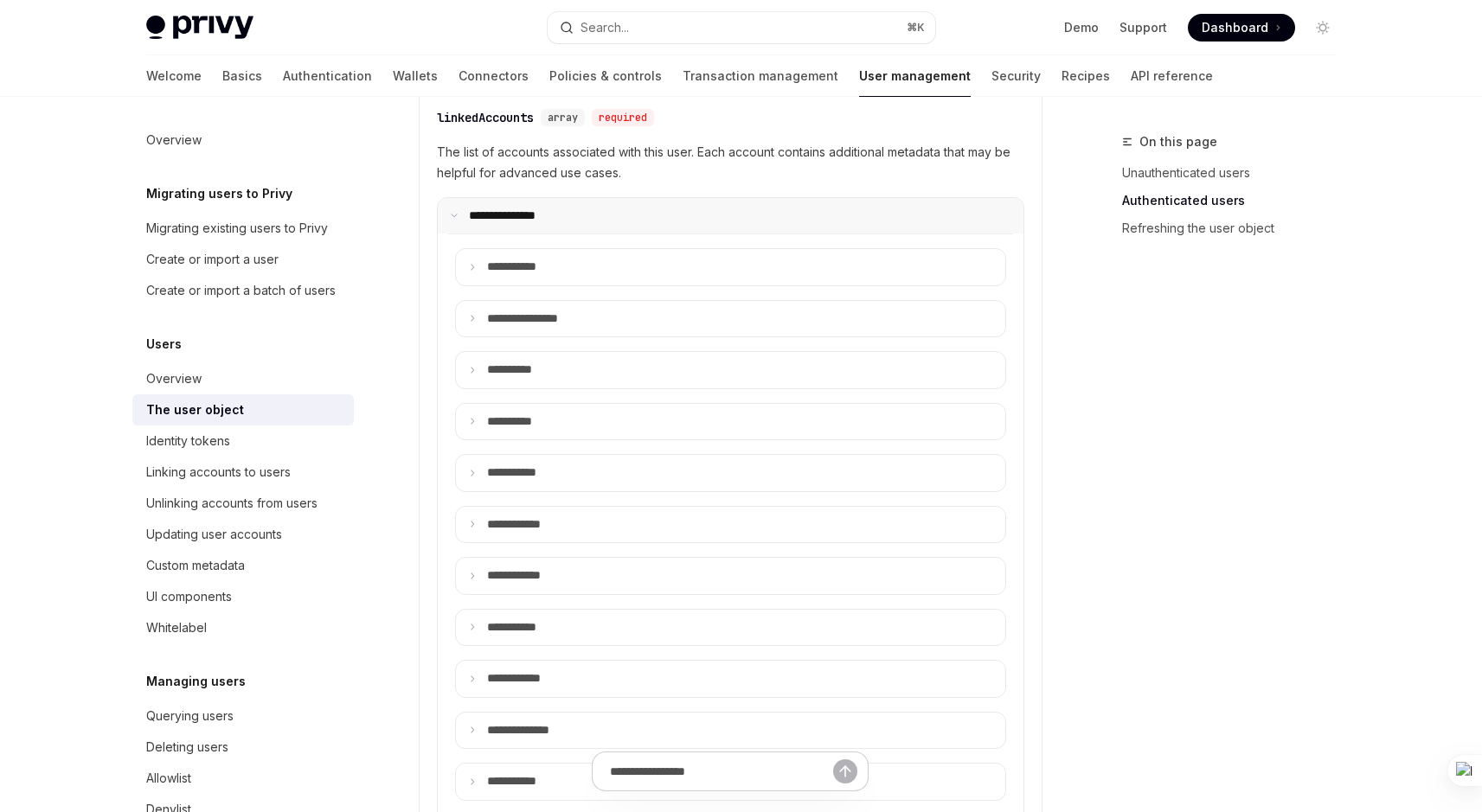
scroll to position [789, 0]
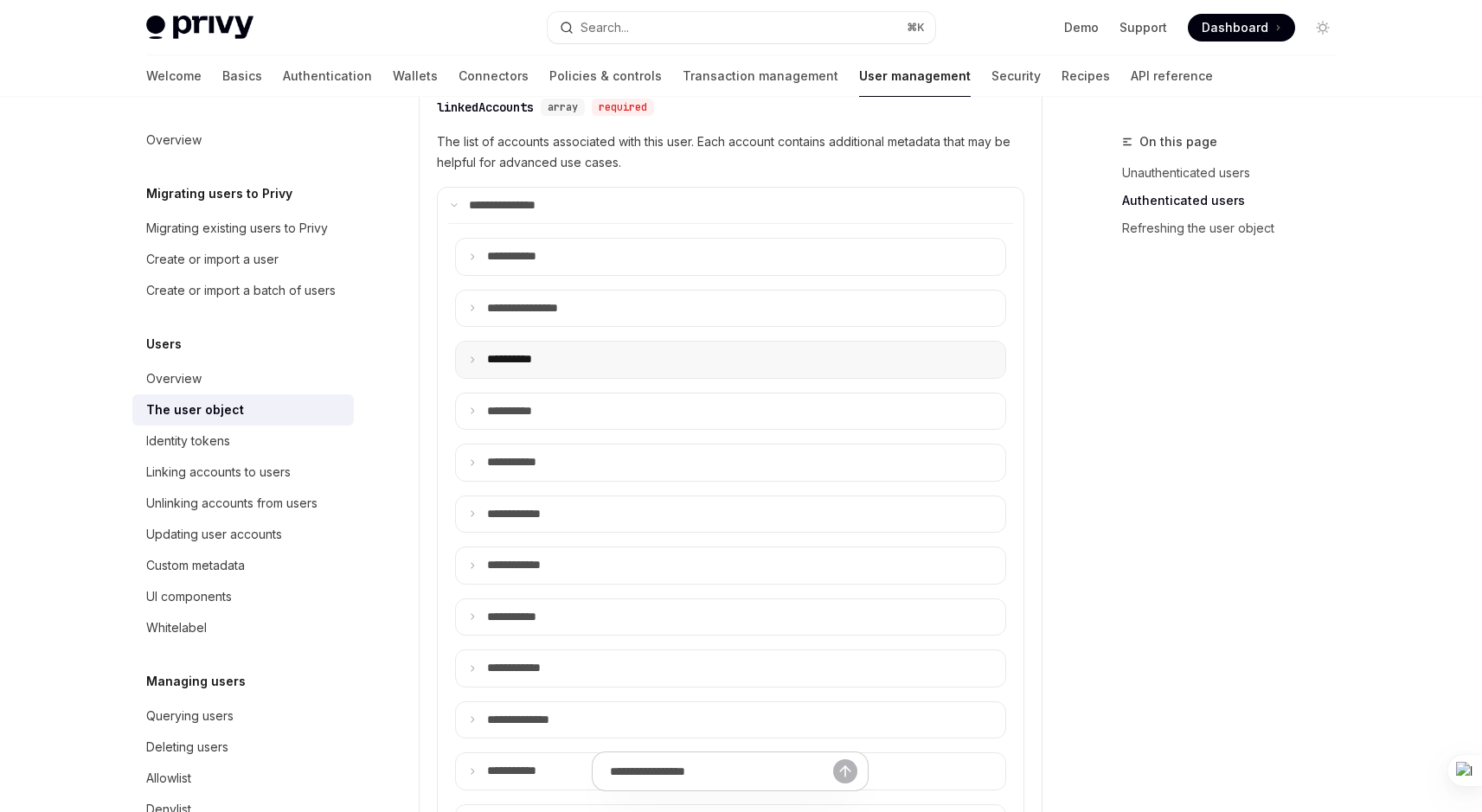
click at [473, 348] on summary "**** *****" at bounding box center [730, 360] width 549 height 36
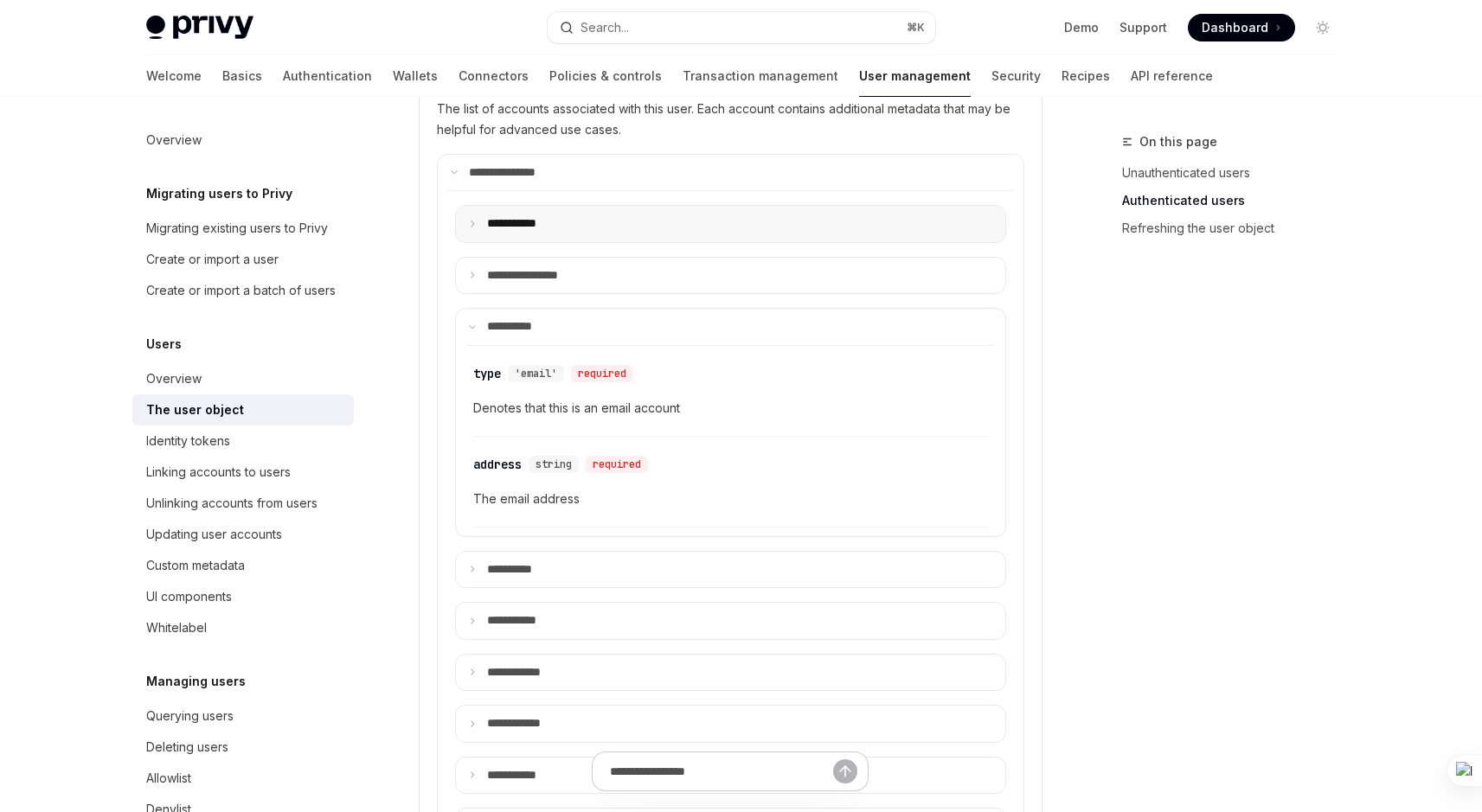
scroll to position [820, 0]
click at [537, 374] on span "'email'" at bounding box center [535, 375] width 43 height 14
click at [538, 374] on span "'email'" at bounding box center [535, 375] width 43 height 14
click at [477, 336] on summary "**** *****" at bounding box center [730, 329] width 549 height 36
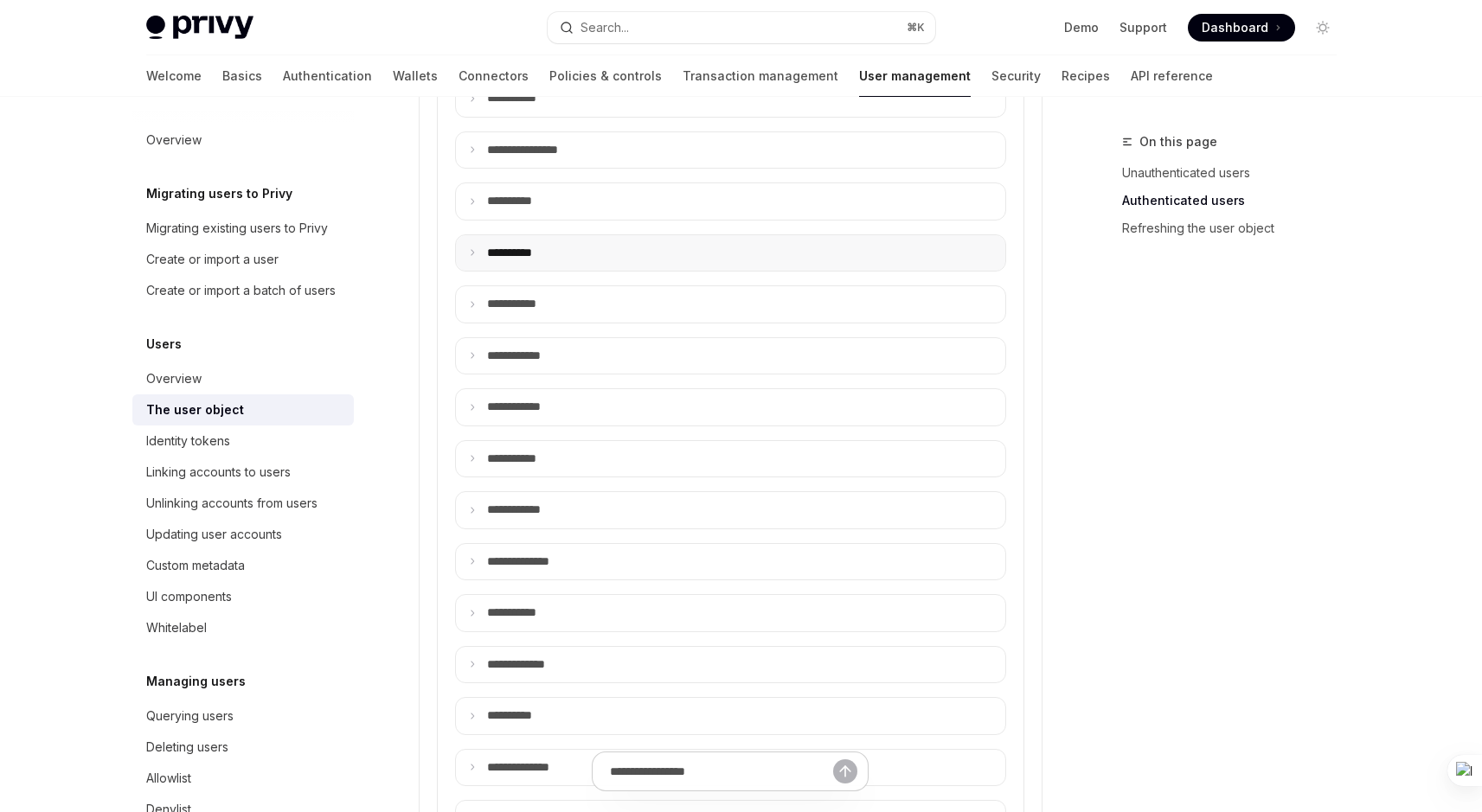
scroll to position [971, 0]
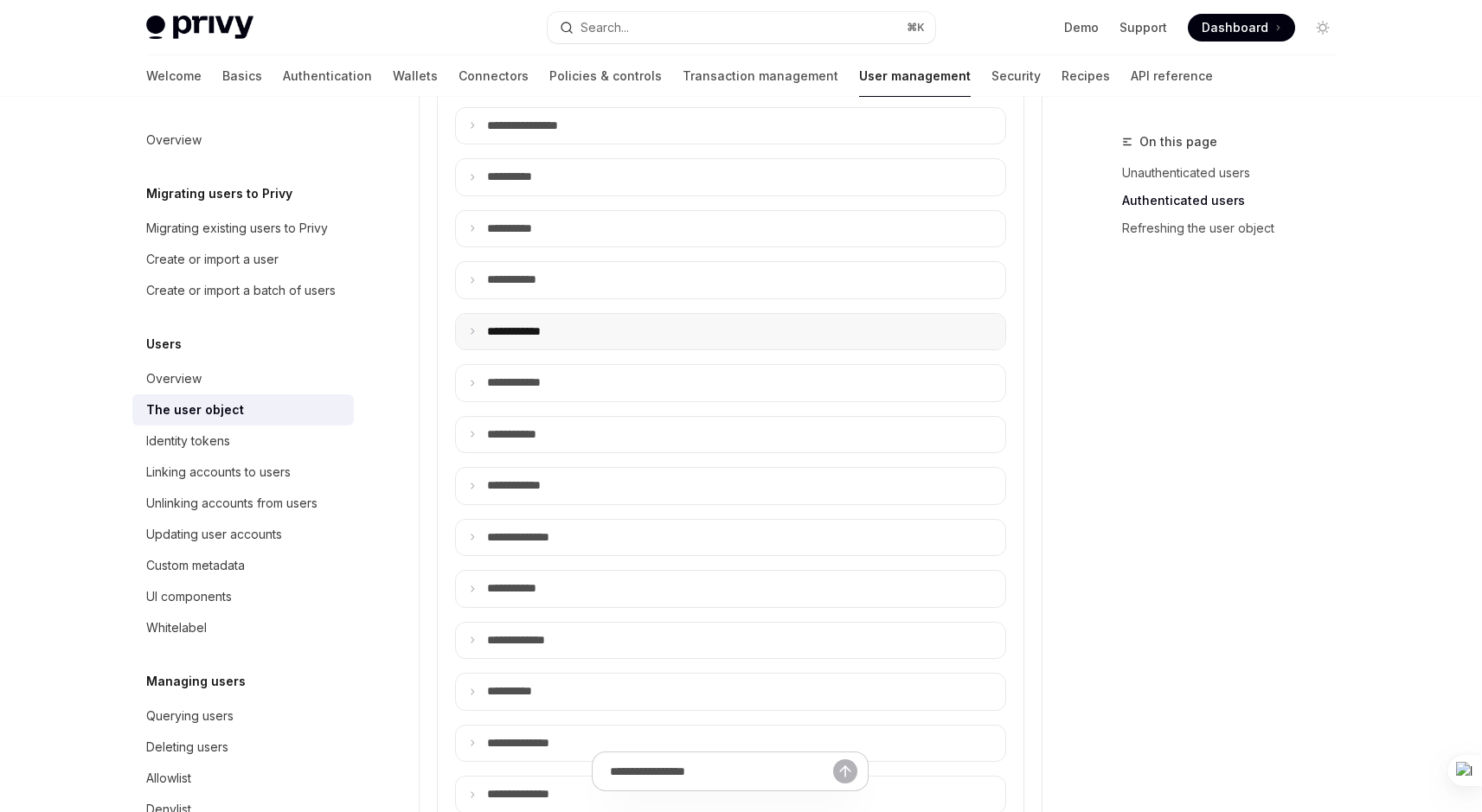
click at [492, 327] on p "**** *******" at bounding box center [524, 331] width 75 height 15
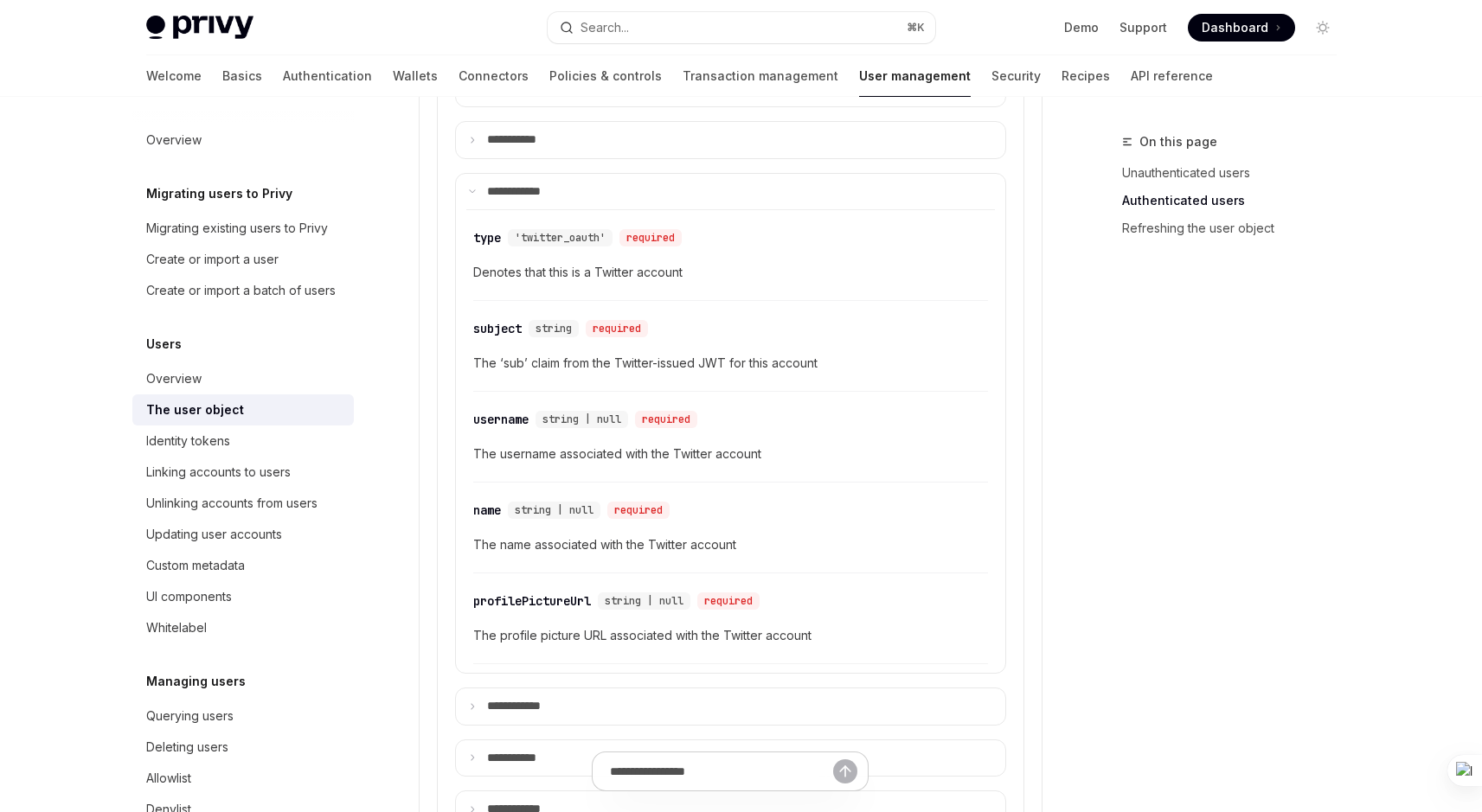
scroll to position [1115, 0]
click at [551, 235] on span "'twitter_oauth'" at bounding box center [560, 234] width 91 height 14
copy div "twitter_oauth' required"
click at [551, 235] on span "'twitter_oauth'" at bounding box center [560, 234] width 91 height 14
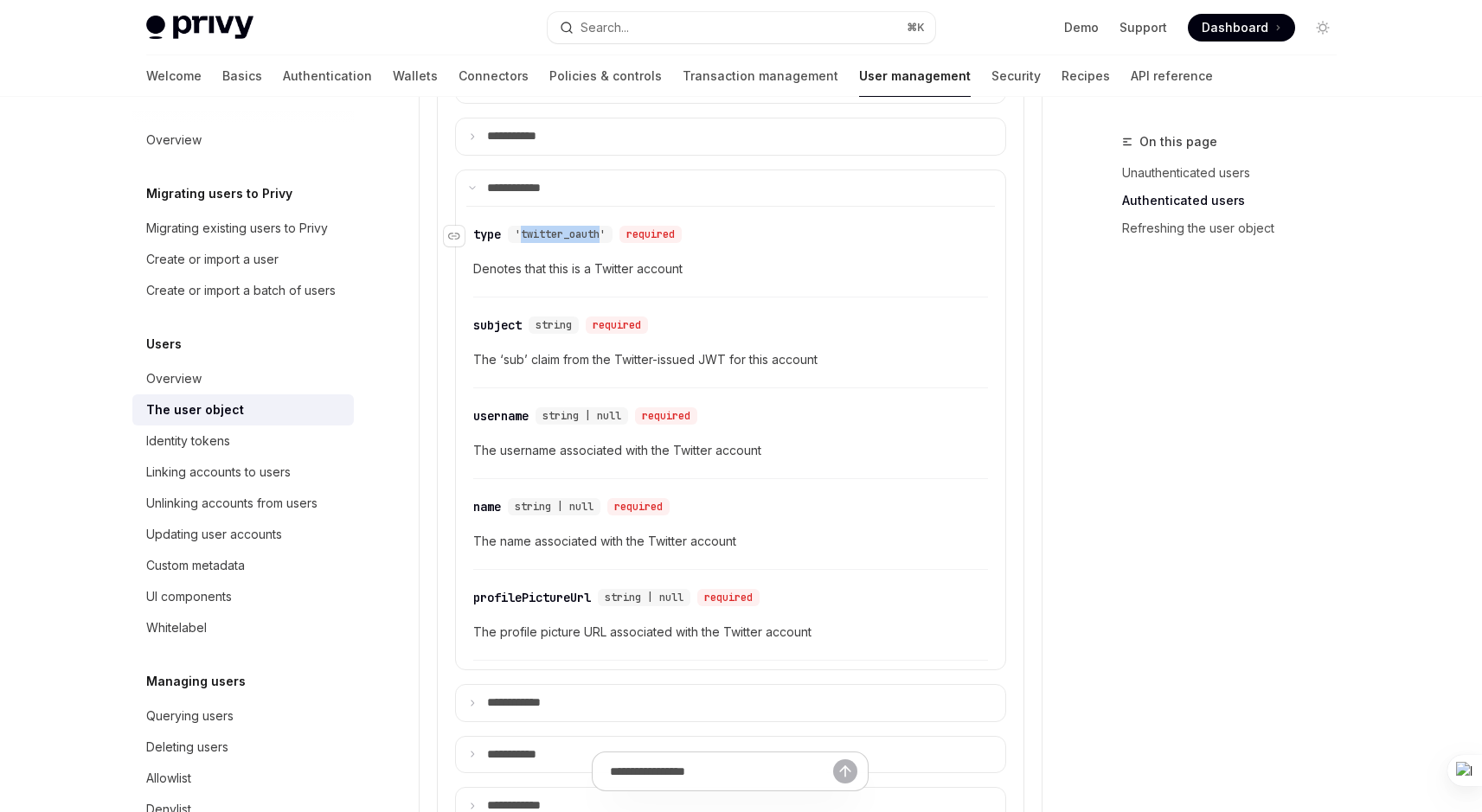
drag, startPoint x: 521, startPoint y: 231, endPoint x: 604, endPoint y: 230, distance: 83.0
click at [604, 230] on span "'twitter_oauth'" at bounding box center [560, 234] width 91 height 14
copy span "twitter_oauth"
drag, startPoint x: 474, startPoint y: 418, endPoint x: 529, endPoint y: 420, distance: 55.0
click at [529, 420] on div "username" at bounding box center [501, 416] width 56 height 17
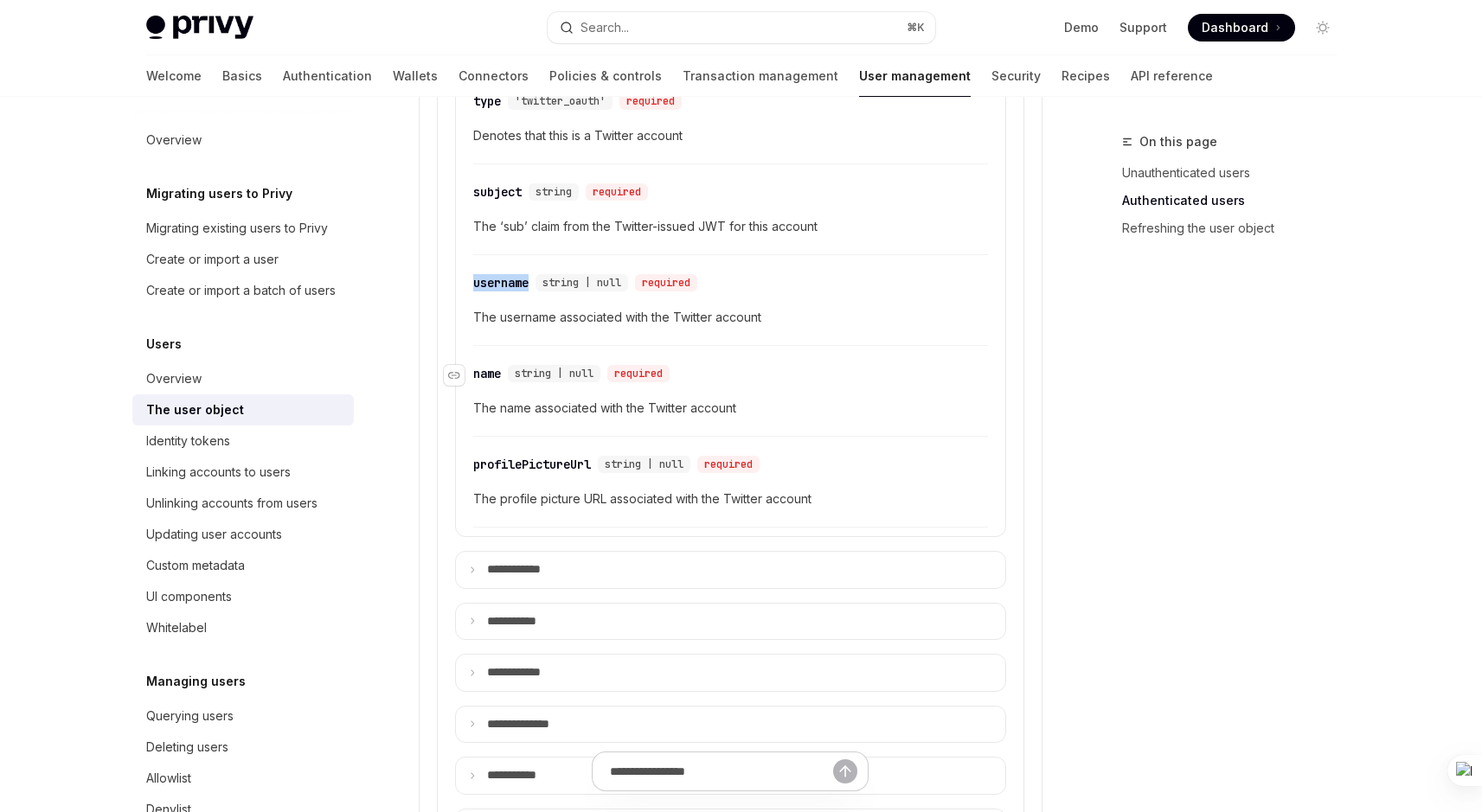
scroll to position [1212, 0]
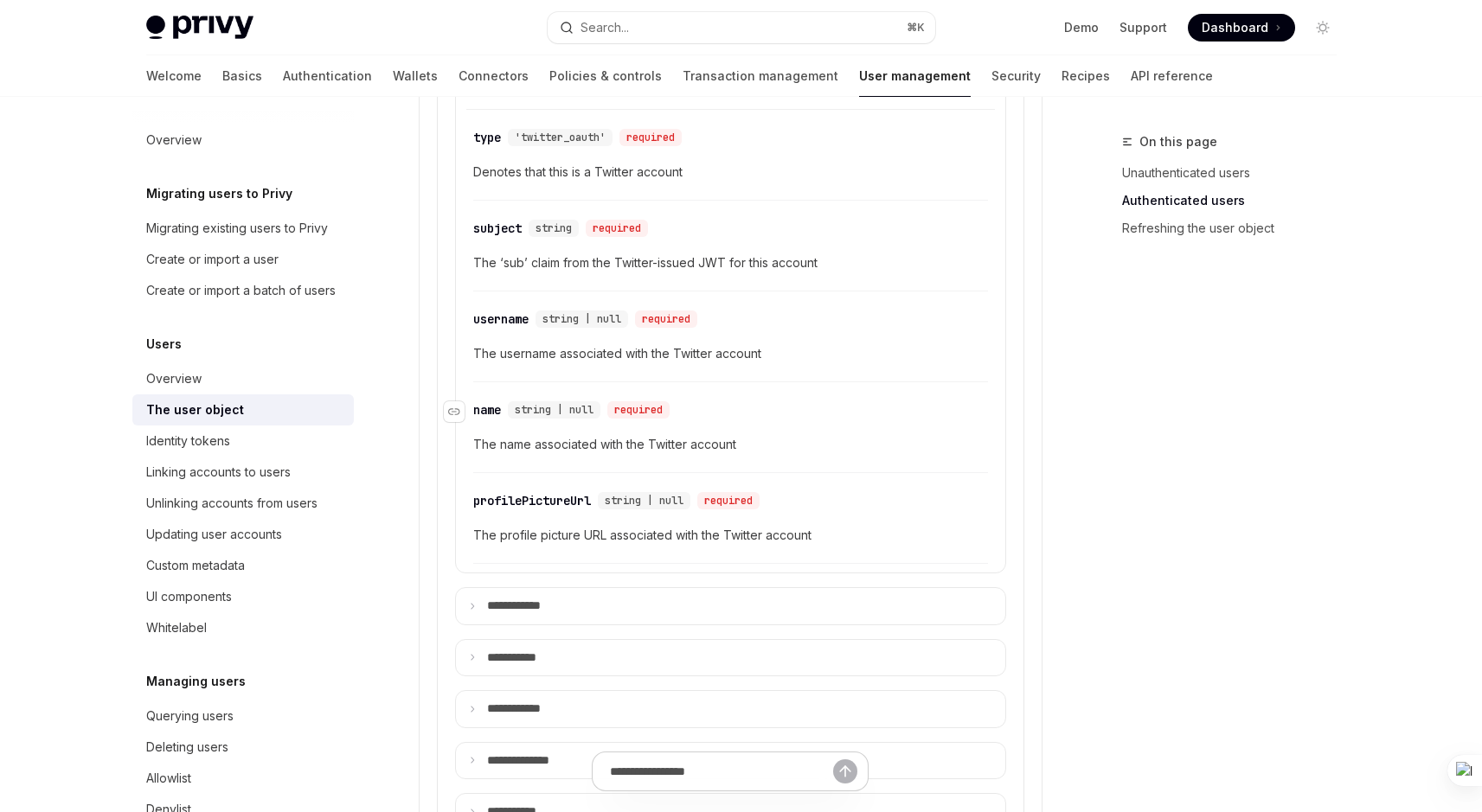
drag, startPoint x: 476, startPoint y: 409, endPoint x: 503, endPoint y: 409, distance: 27.0
click at [503, 409] on div "​ name string | null required" at bounding box center [574, 410] width 203 height 17
drag, startPoint x: 478, startPoint y: 409, endPoint x: 497, endPoint y: 409, distance: 19.0
click at [497, 409] on div "name" at bounding box center [487, 410] width 27 height 17
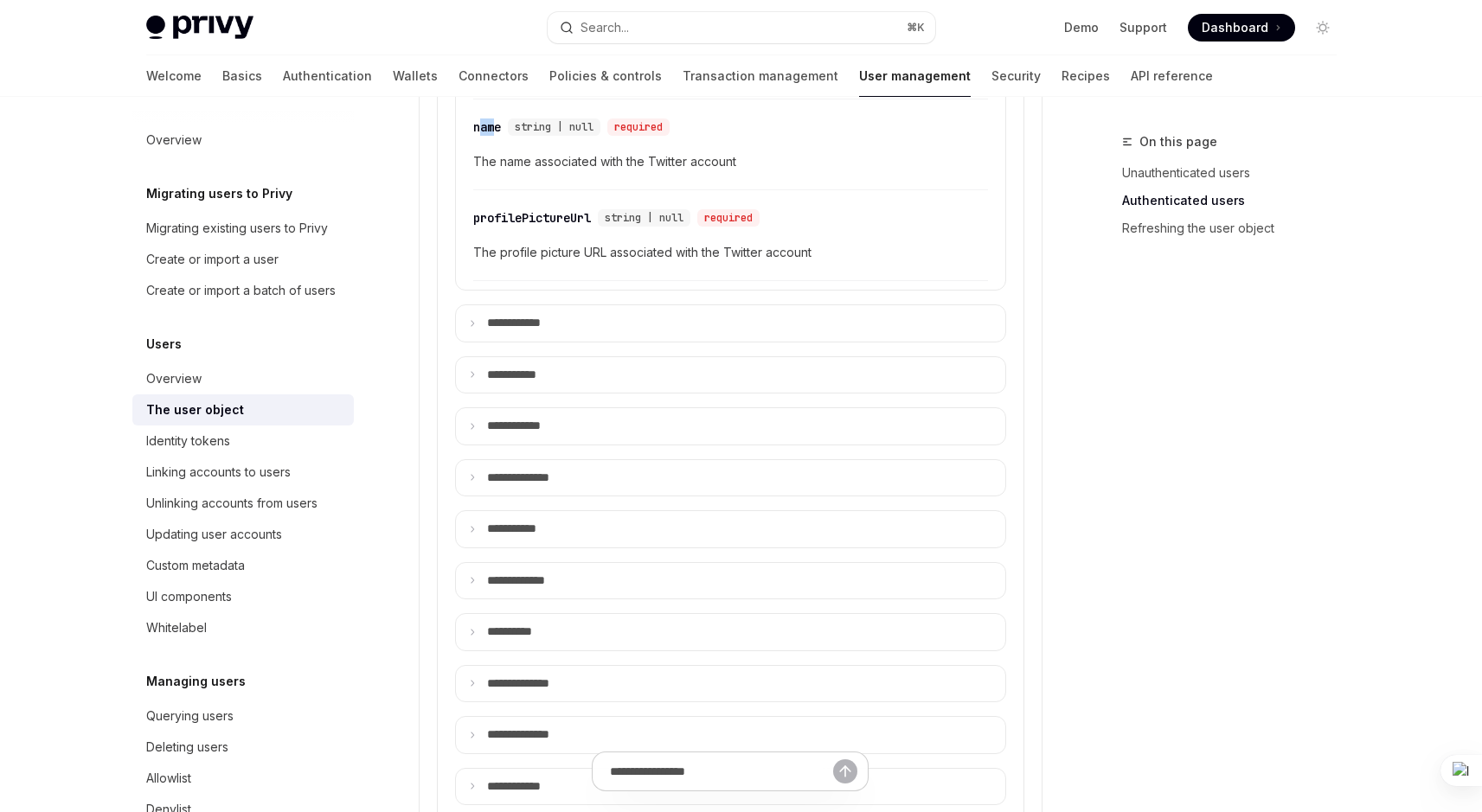
scroll to position [1497, 0]
drag, startPoint x: 476, startPoint y: 124, endPoint x: 502, endPoint y: 124, distance: 26.0
click at [502, 124] on div "​ name string | null required" at bounding box center [574, 124] width 203 height 17
copy div "name"
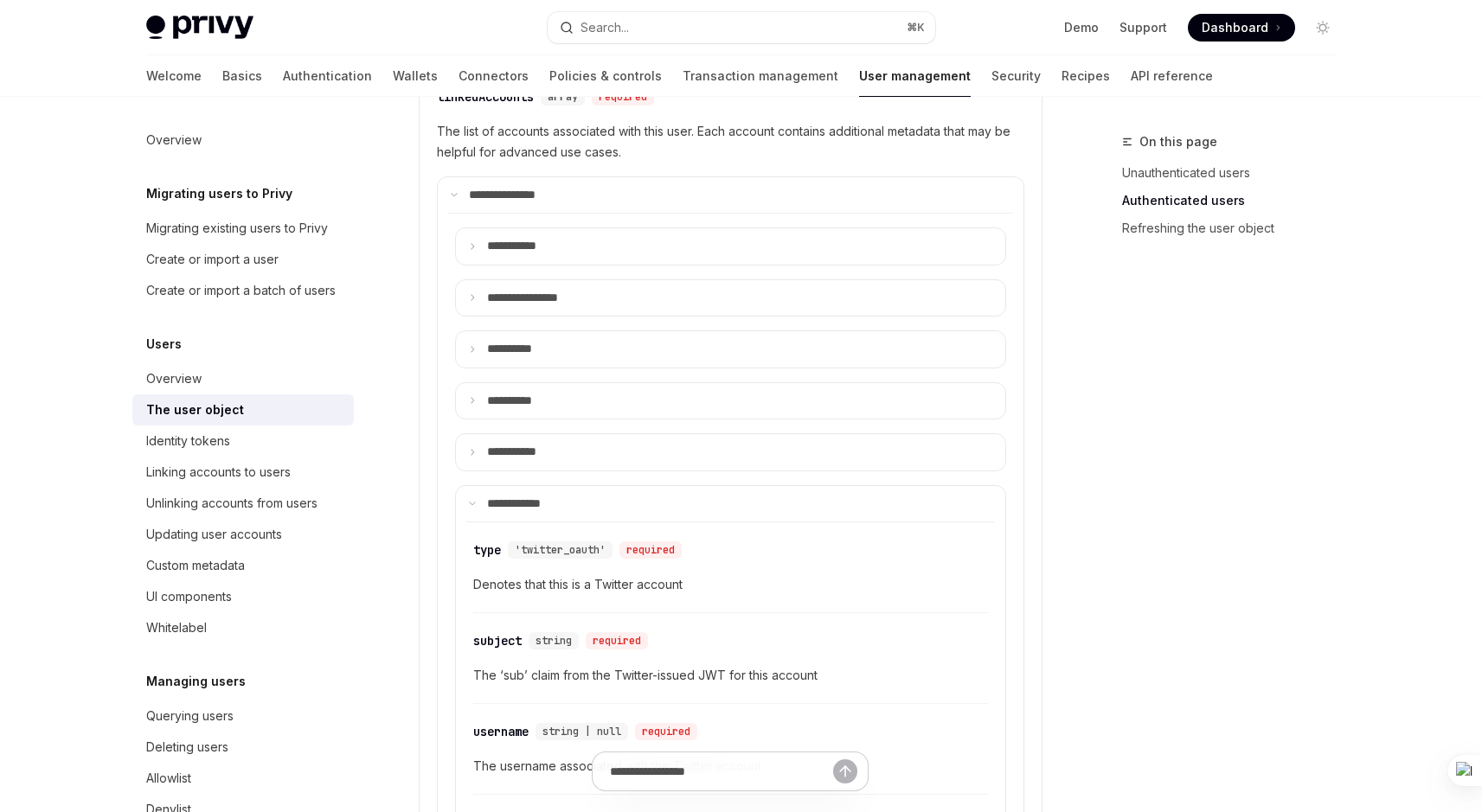
scroll to position [775, 0]
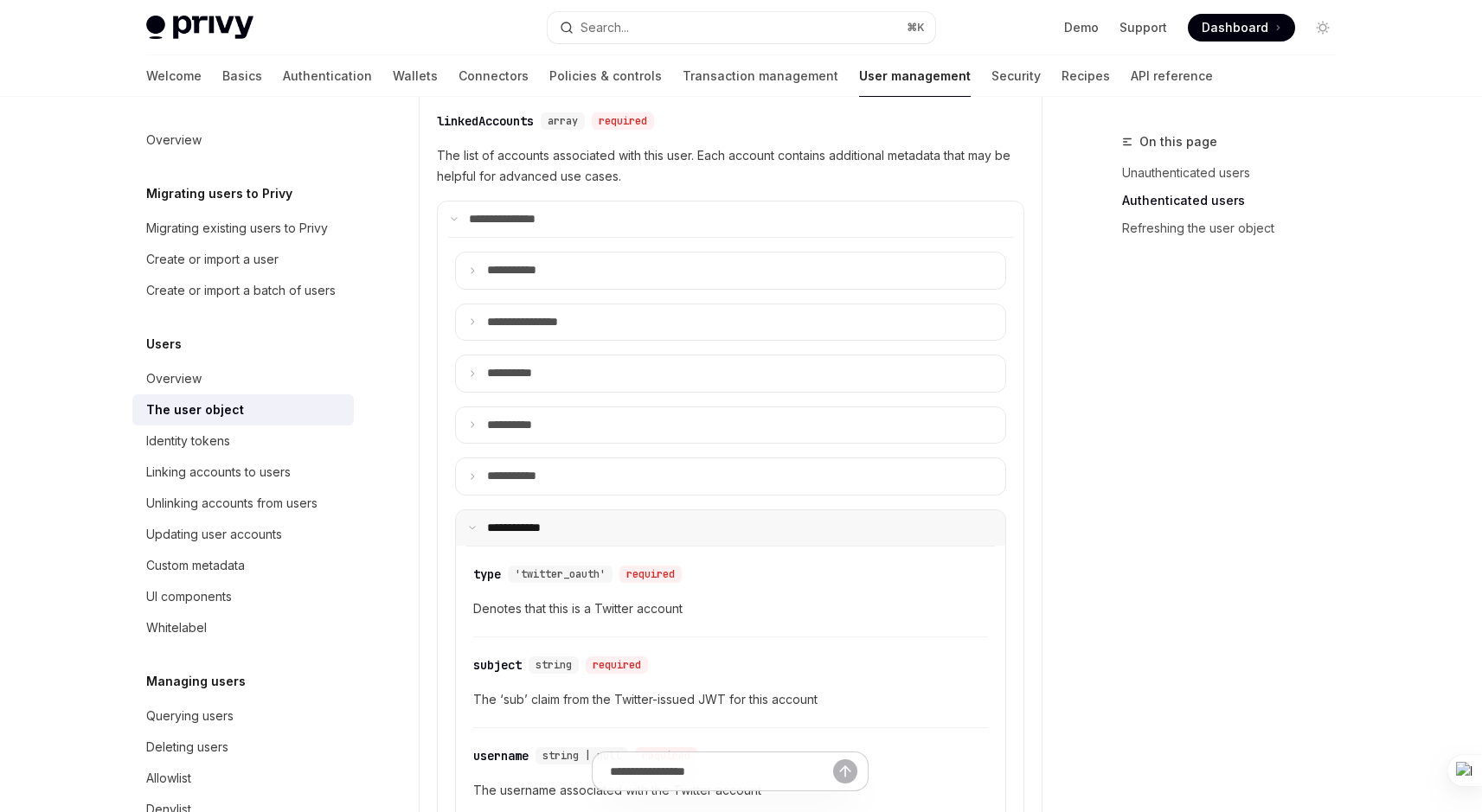
click at [481, 524] on summary "**** *******" at bounding box center [730, 529] width 549 height 36
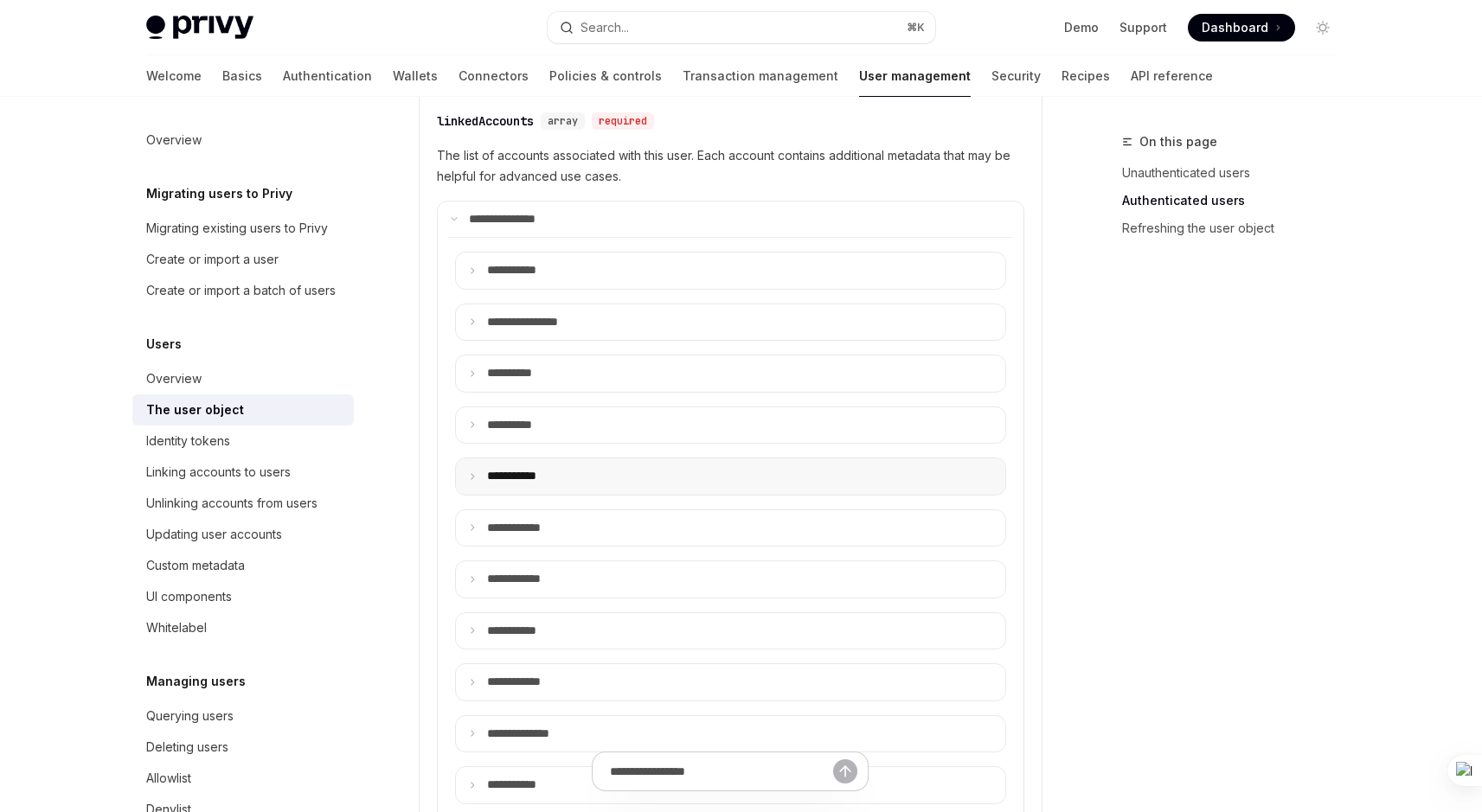
click at [519, 469] on p "**** ******" at bounding box center [525, 476] width 76 height 15
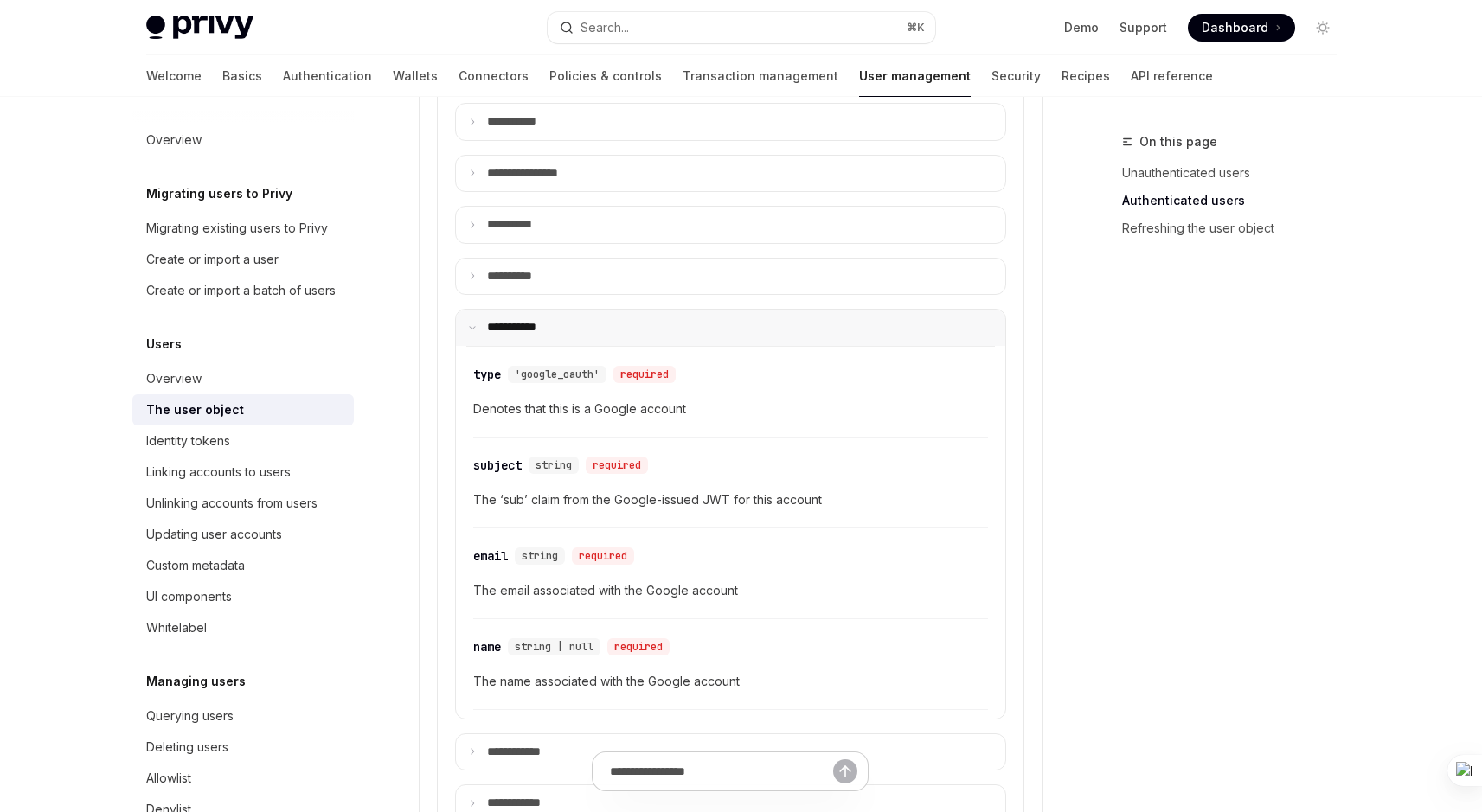
scroll to position [948, 0]
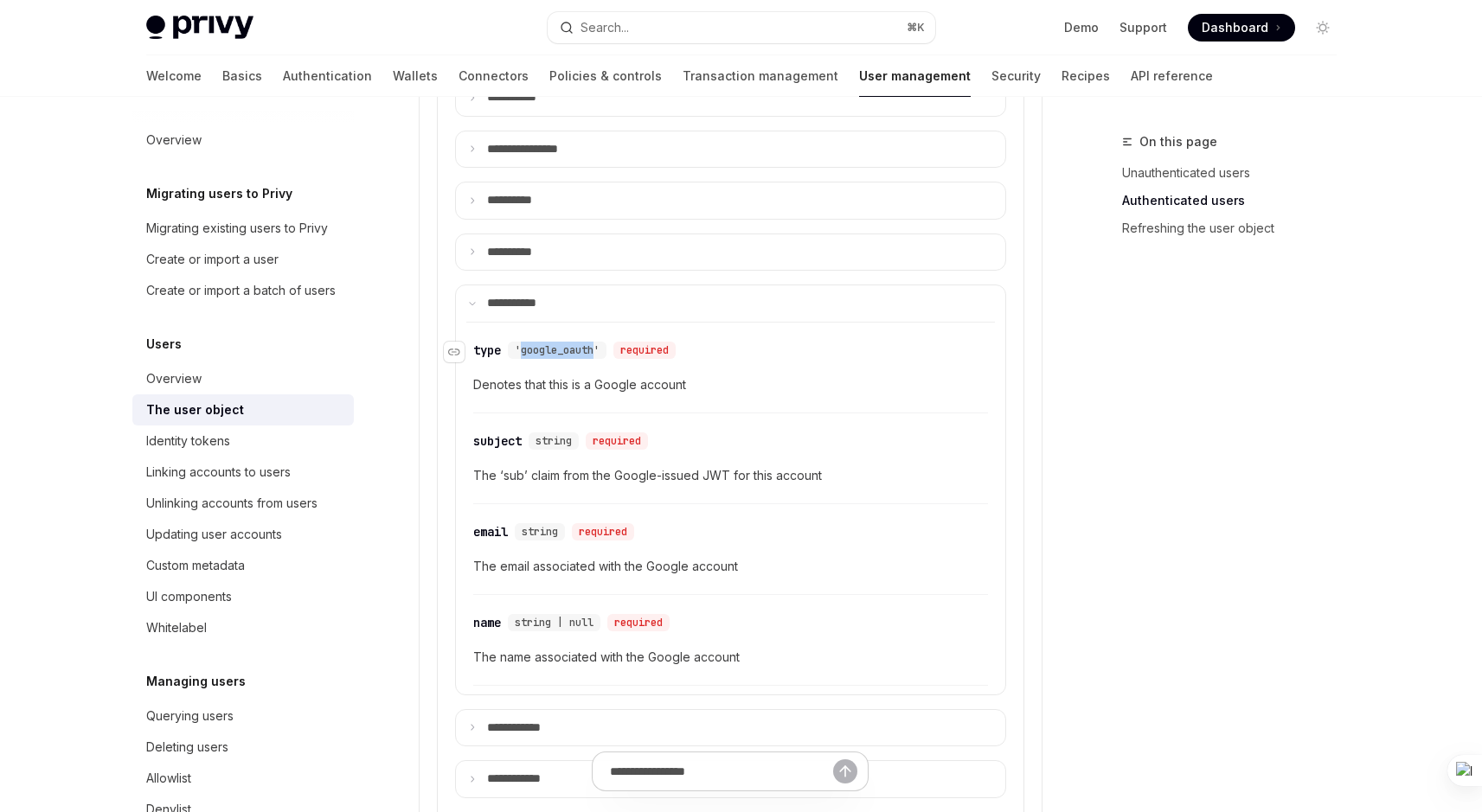
copy span "google_oauth"
drag, startPoint x: 523, startPoint y: 348, endPoint x: 597, endPoint y: 349, distance: 74.0
click at [598, 349] on span "'google_oauth'" at bounding box center [556, 350] width 85 height 14
click at [483, 619] on div "name" at bounding box center [487, 623] width 27 height 17
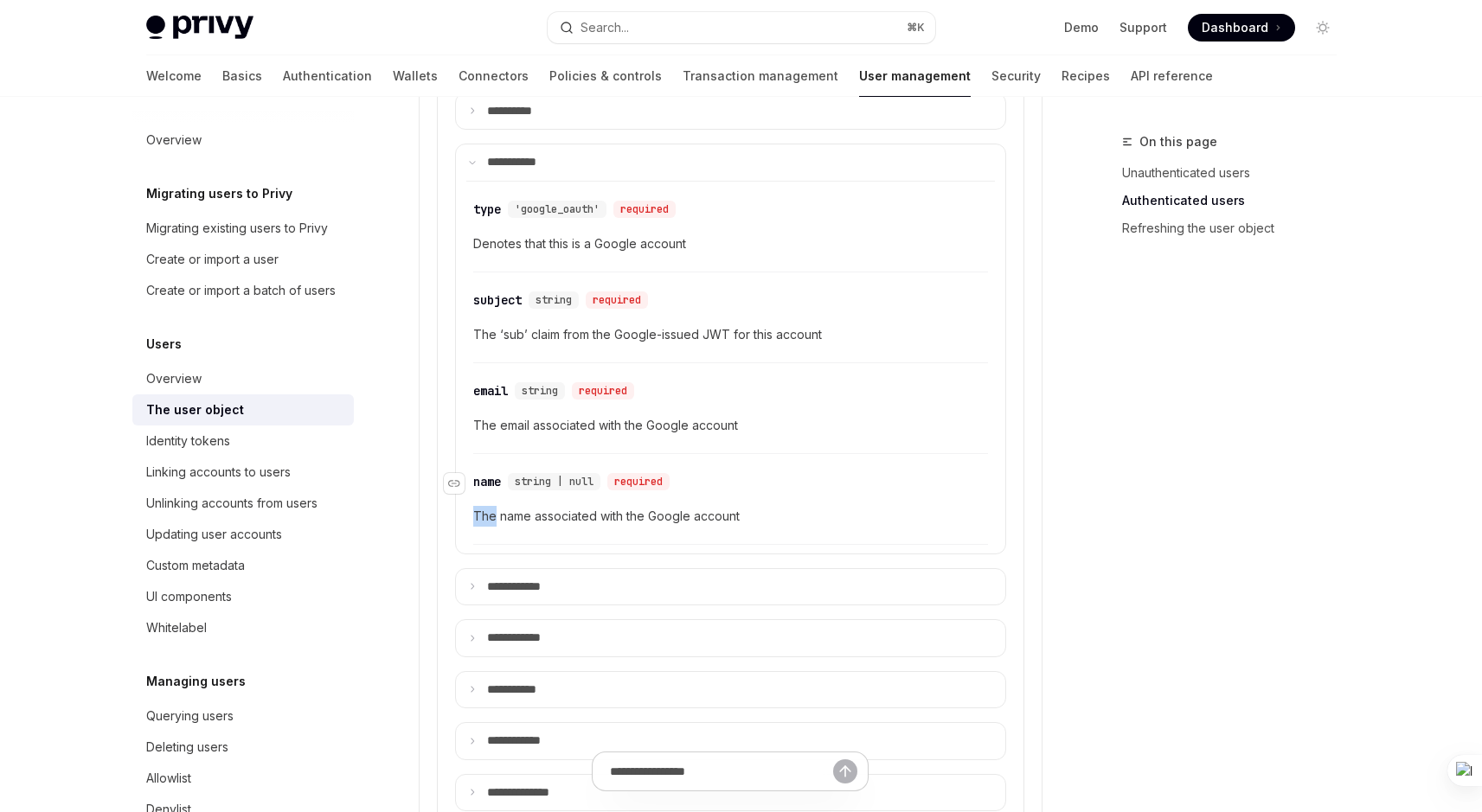
click at [483, 619] on div "**********" at bounding box center [730, 583] width 564 height 1321
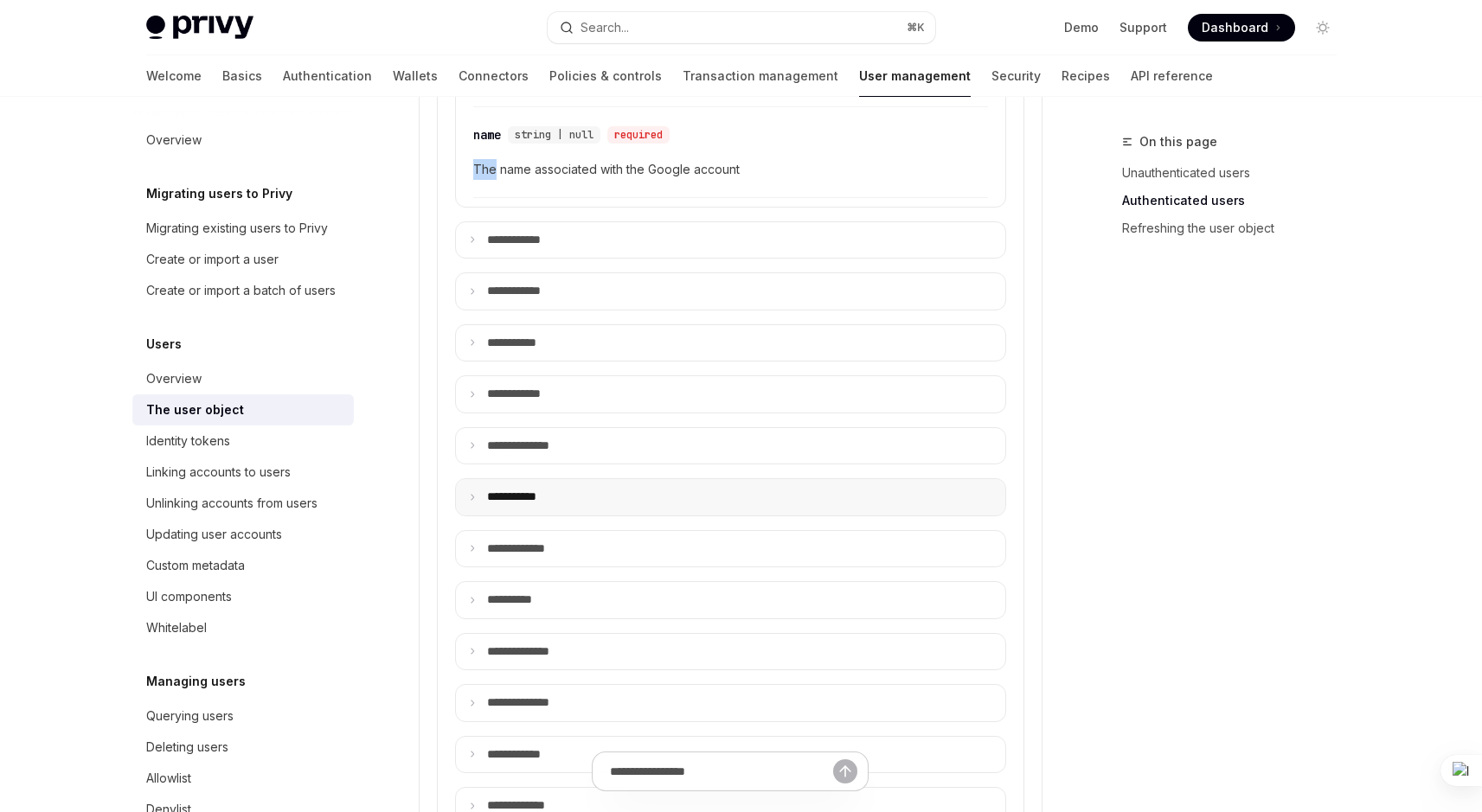
scroll to position [1446, 0]
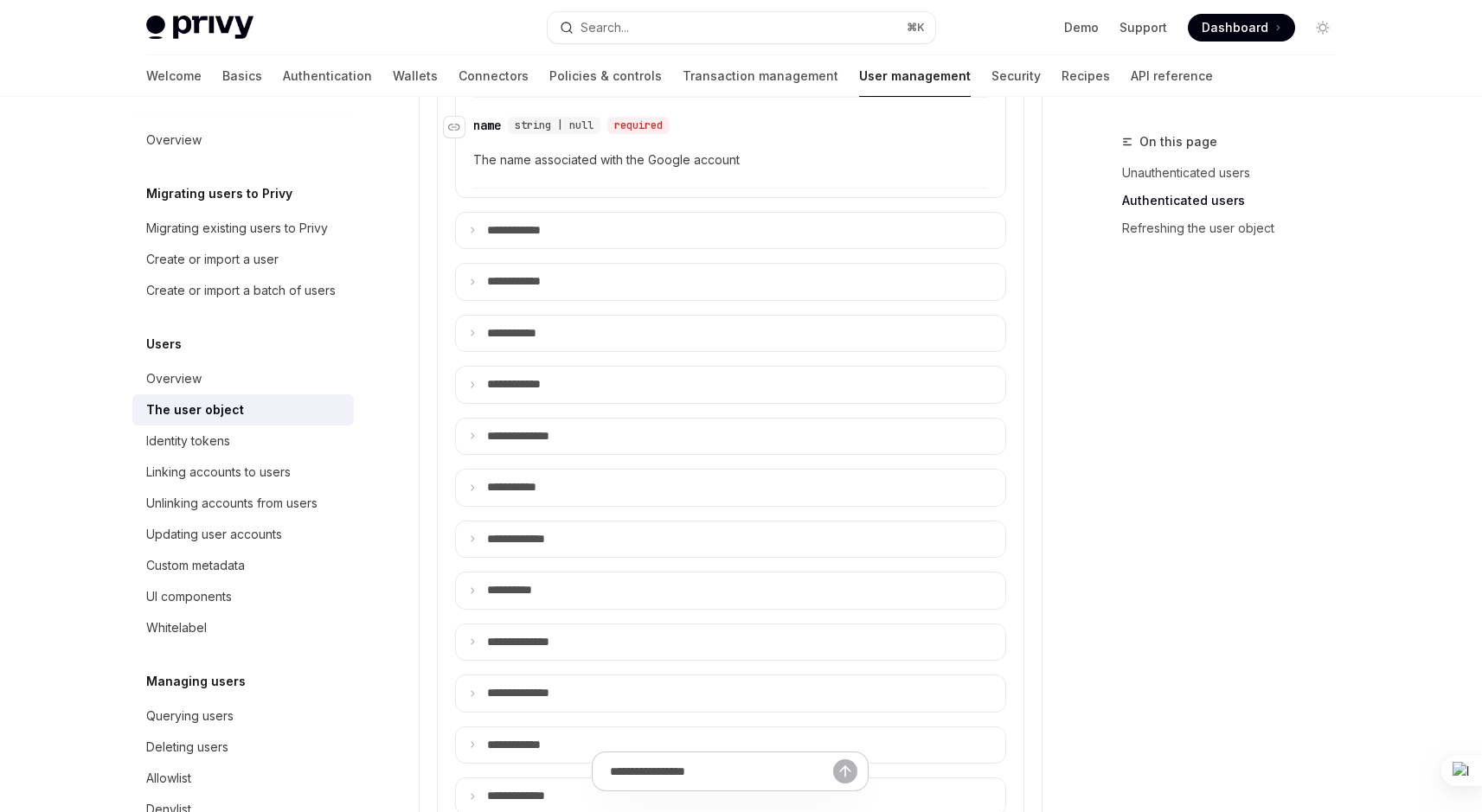
click at [478, 130] on div "name" at bounding box center [487, 125] width 27 height 17
copy div "name"
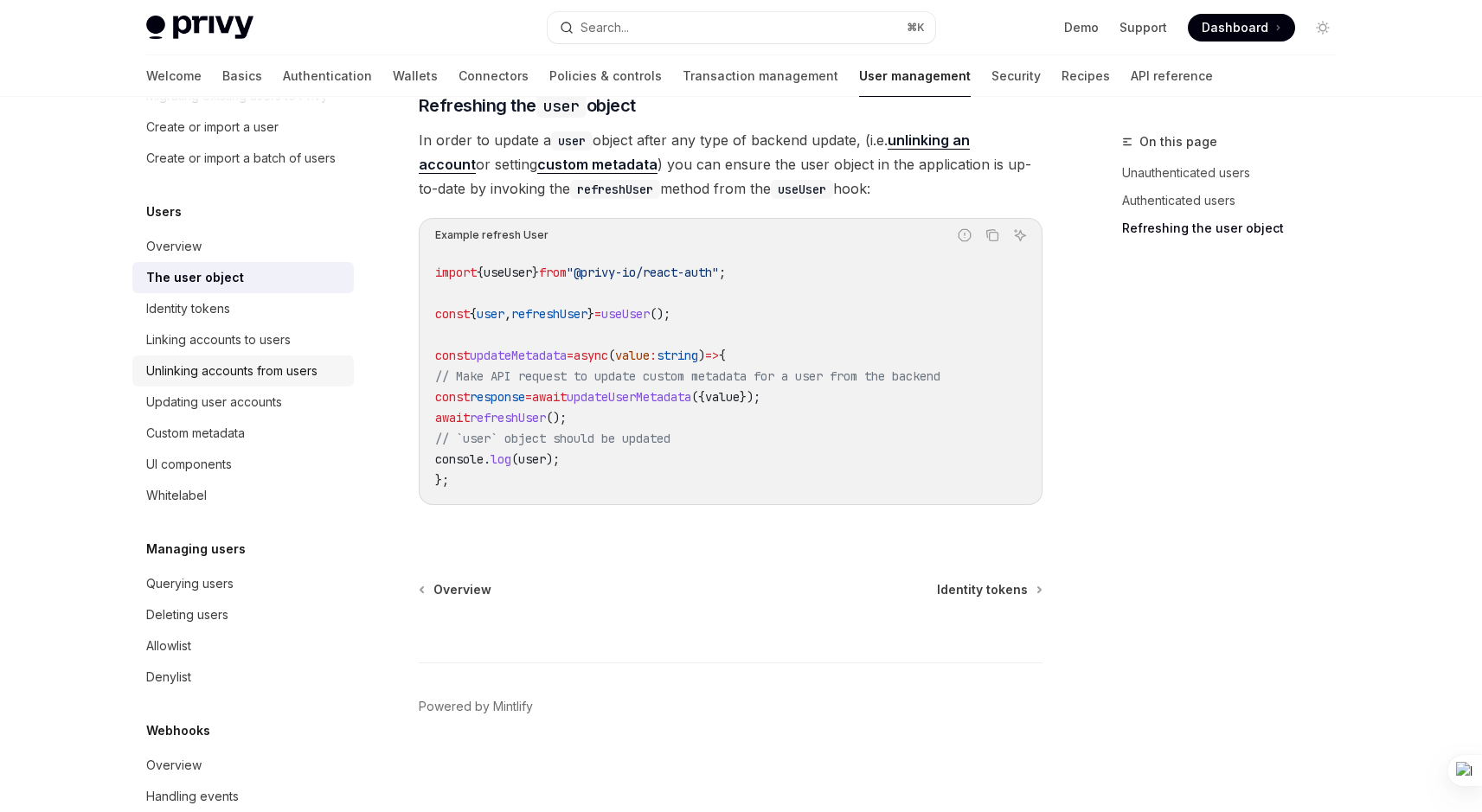
scroll to position [141, 0]
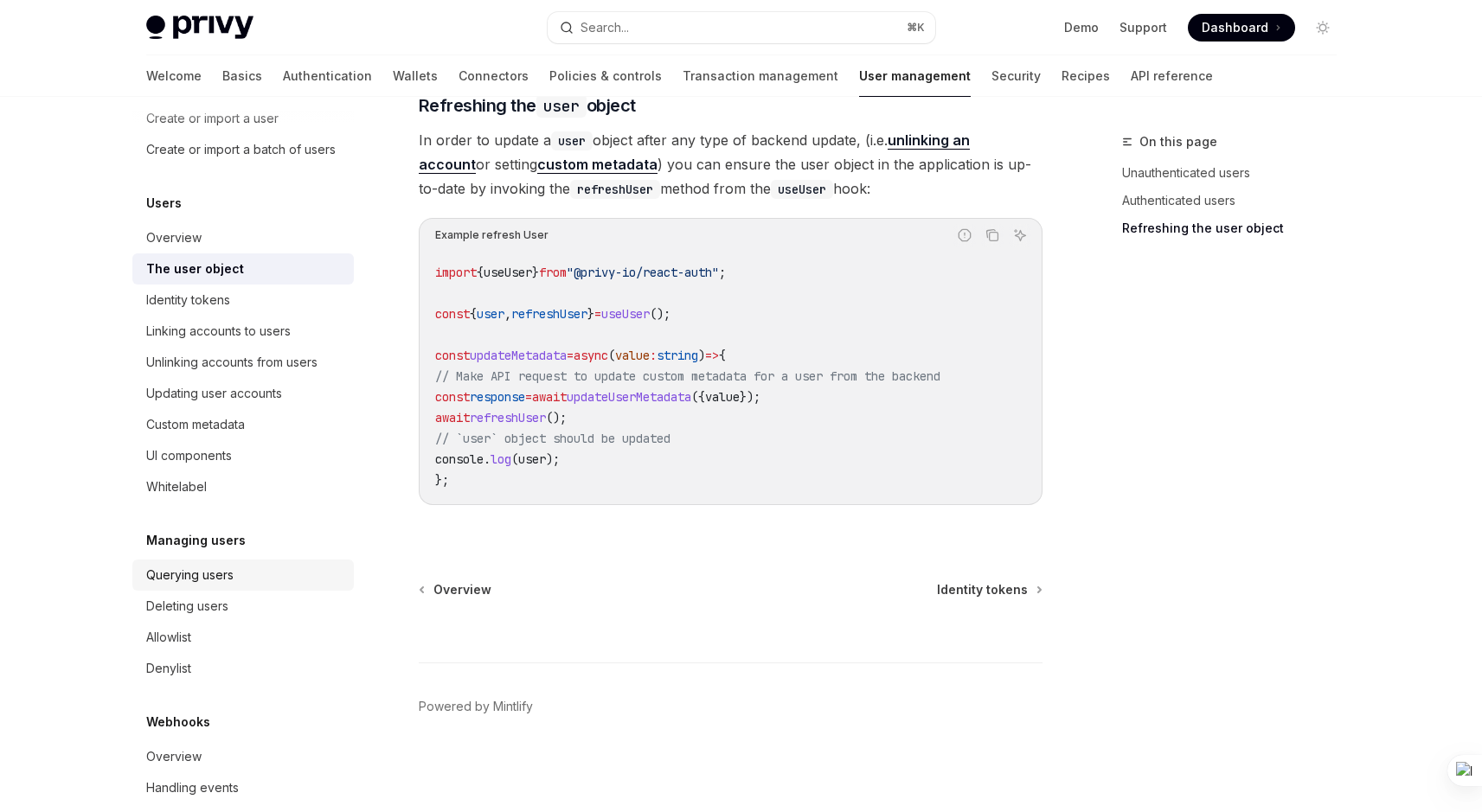
click at [215, 585] on div "Querying users" at bounding box center [190, 574] width 87 height 21
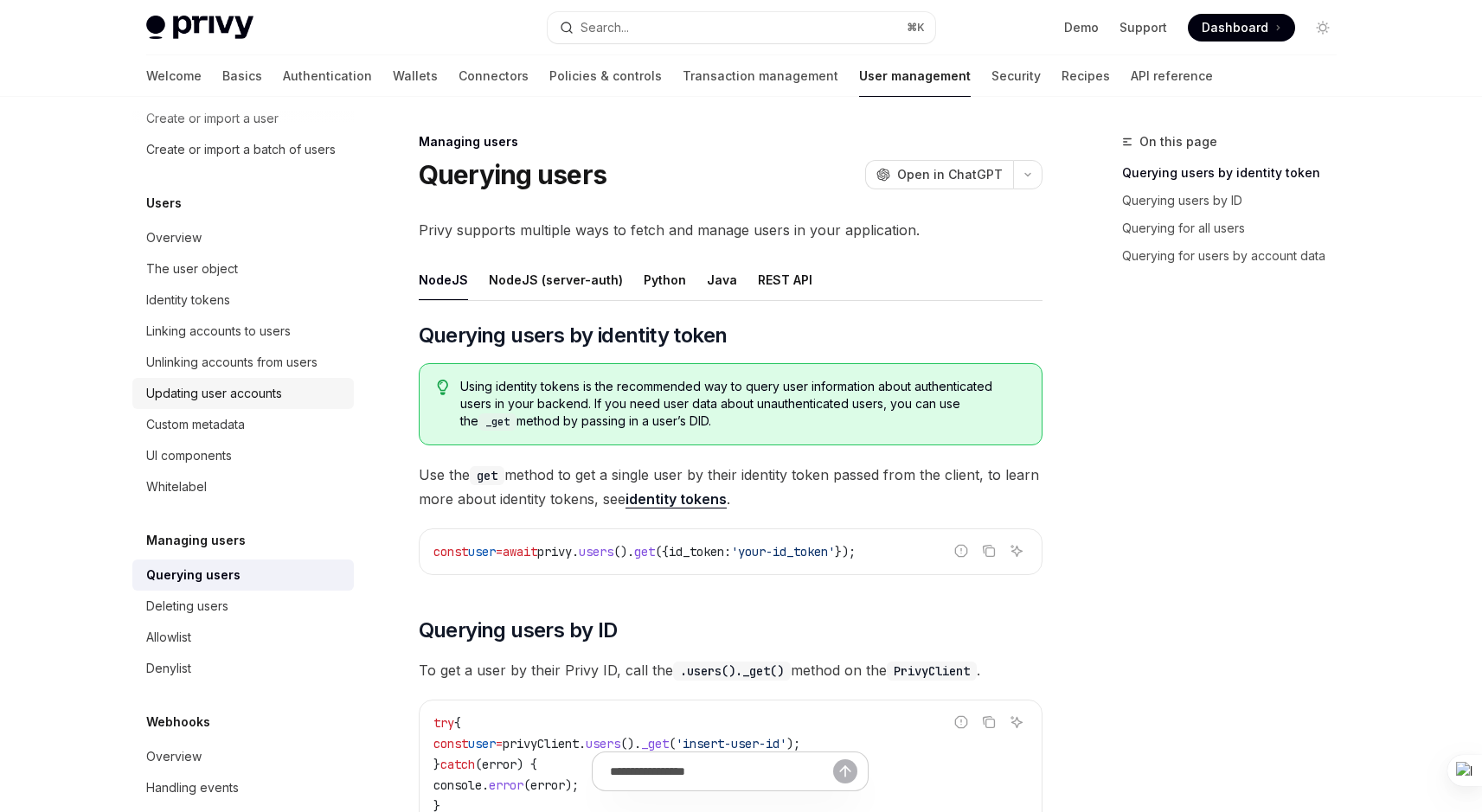
scroll to position [147, 0]
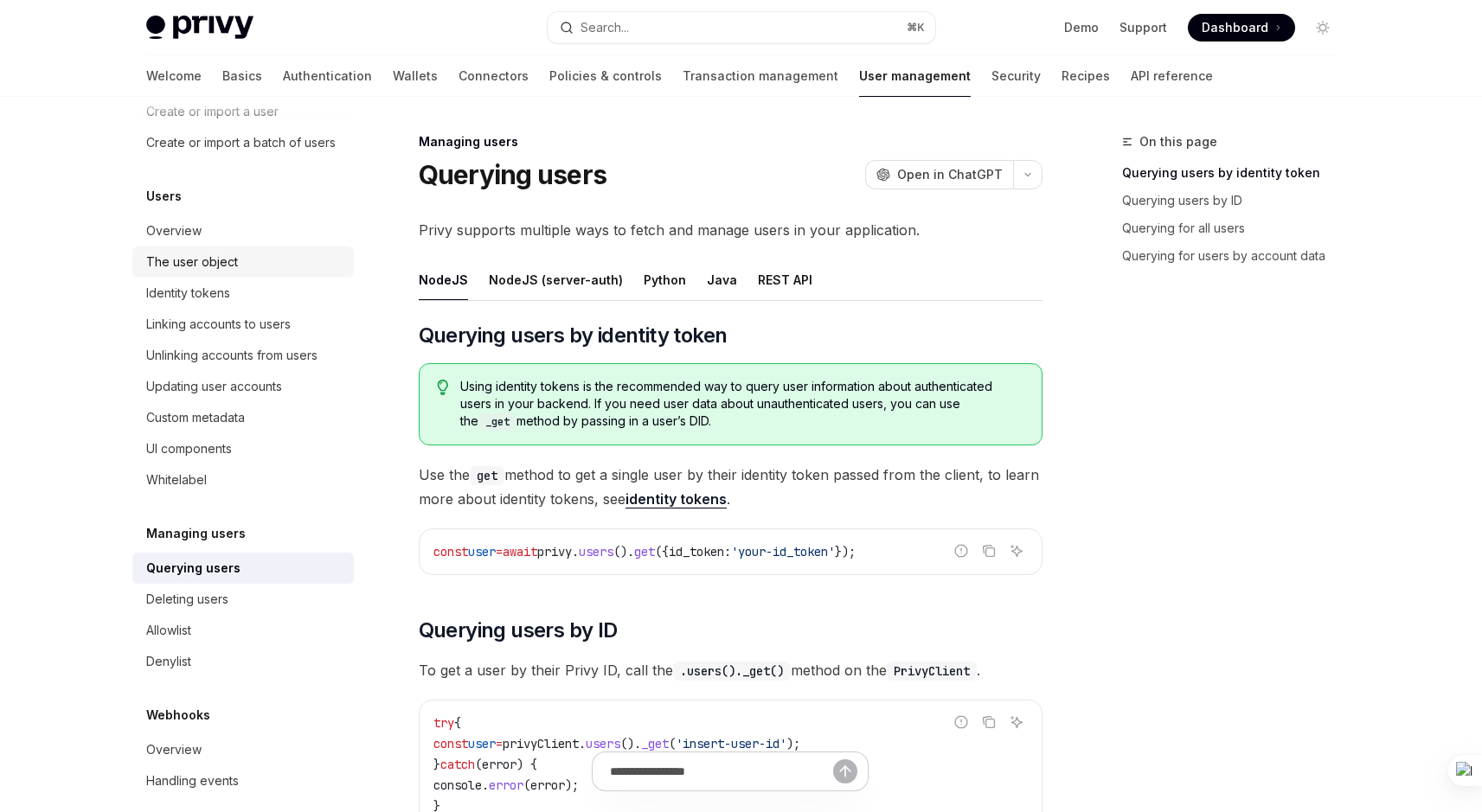
click at [244, 272] on div "The user object" at bounding box center [245, 262] width 198 height 21
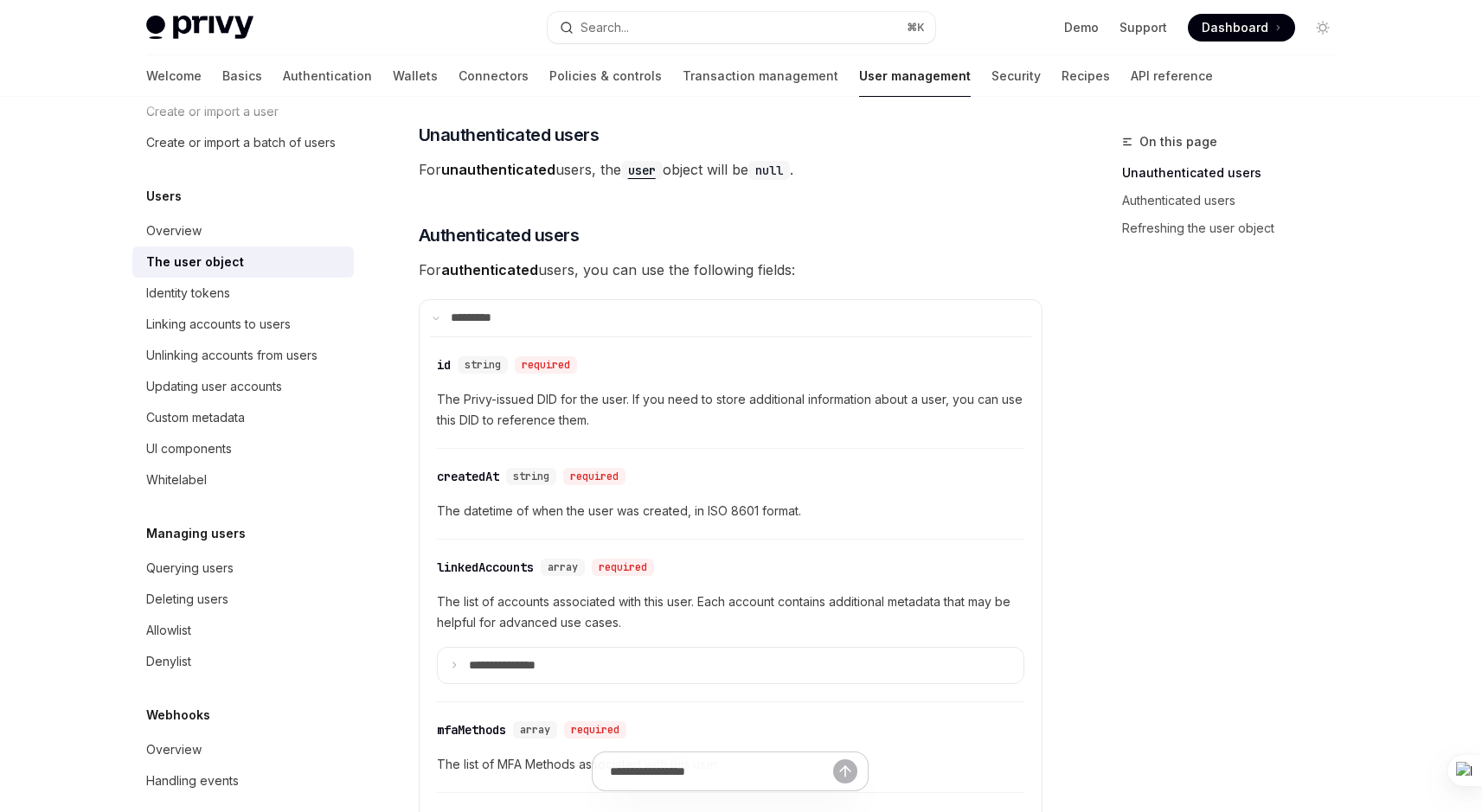
scroll to position [171, 0]
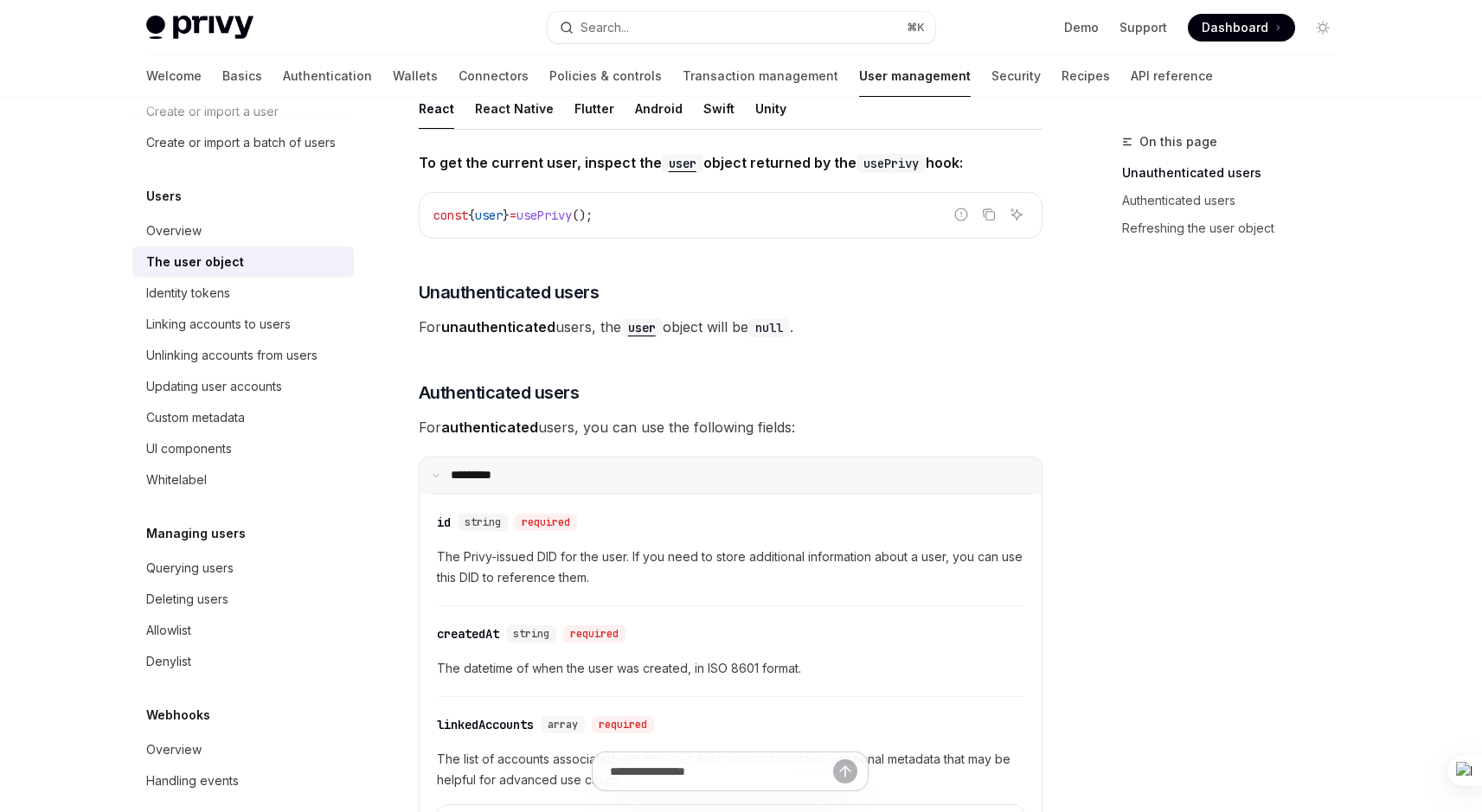
click at [537, 474] on summary "**** ****" at bounding box center [730, 476] width 622 height 36
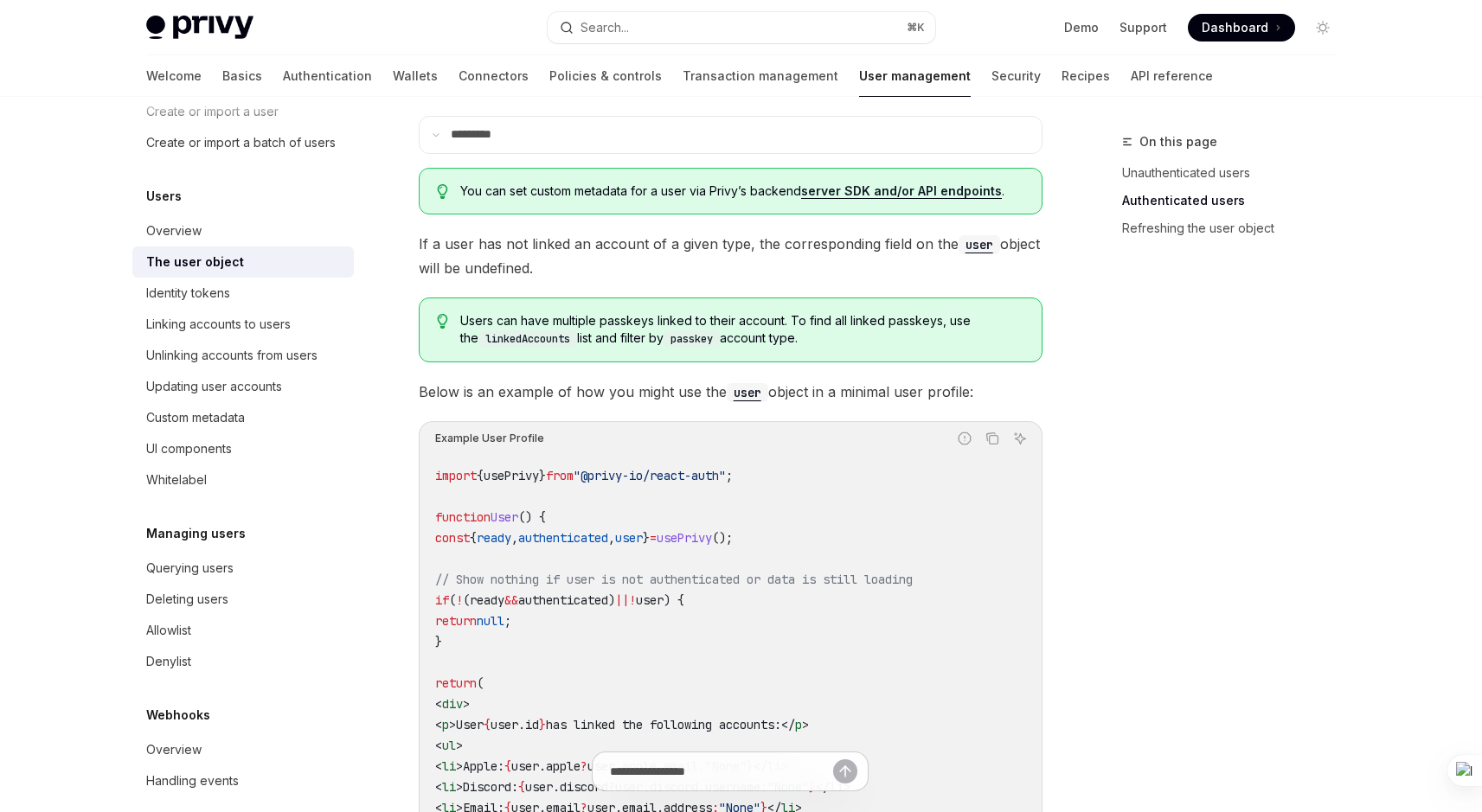
scroll to position [0, 0]
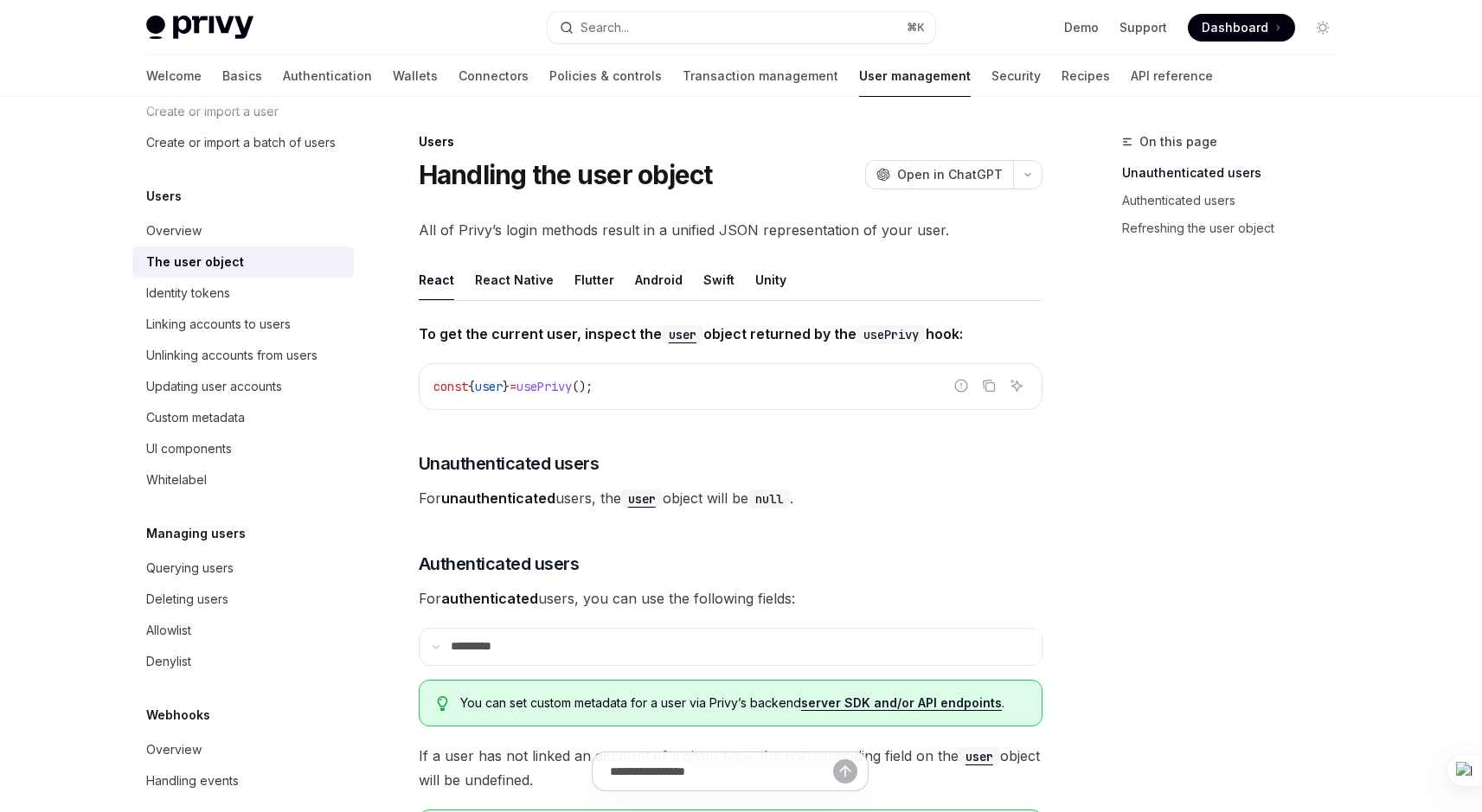
click at [224, 272] on div "The user object" at bounding box center [195, 262] width 97 height 21
type textarea "*"
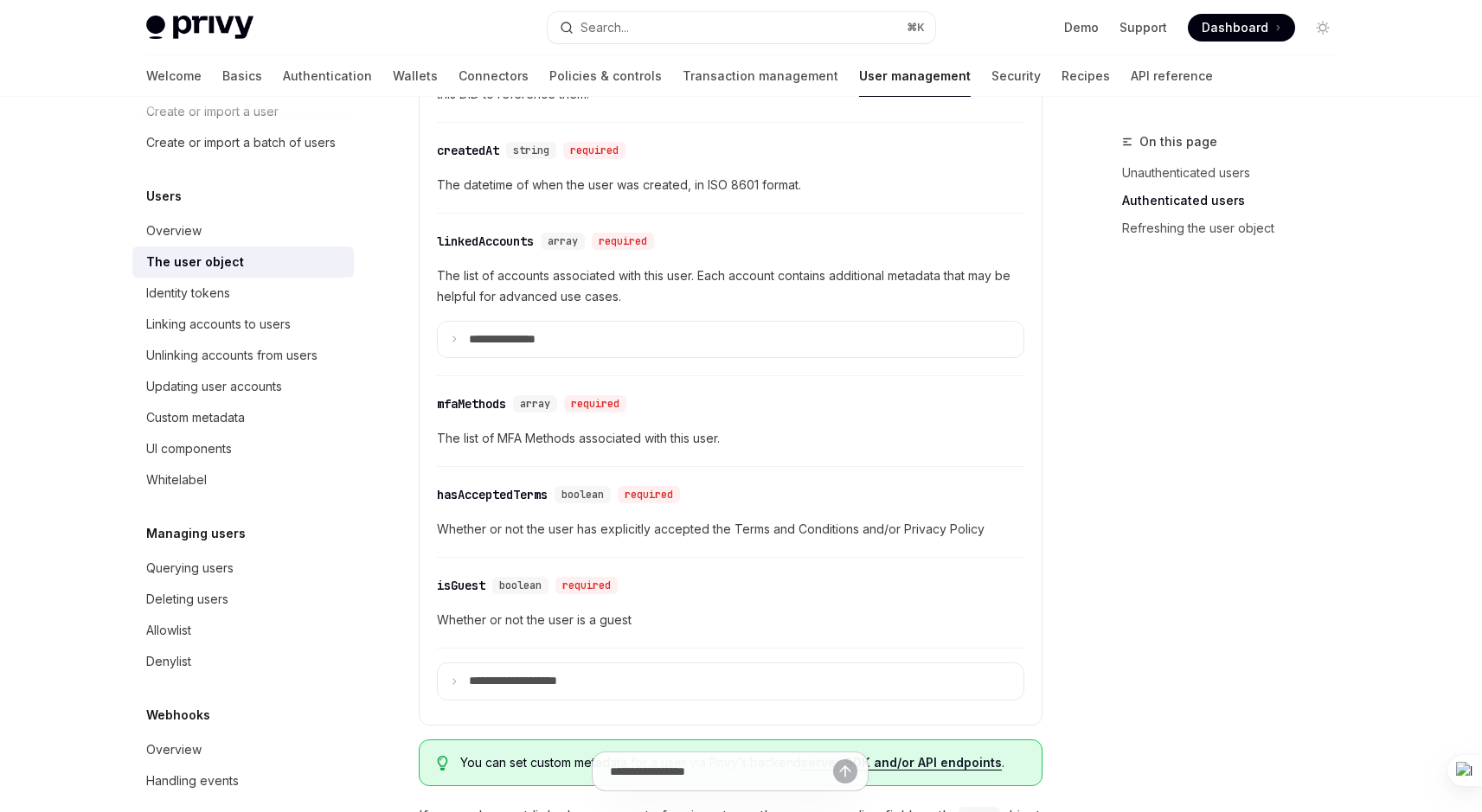
scroll to position [677, 0]
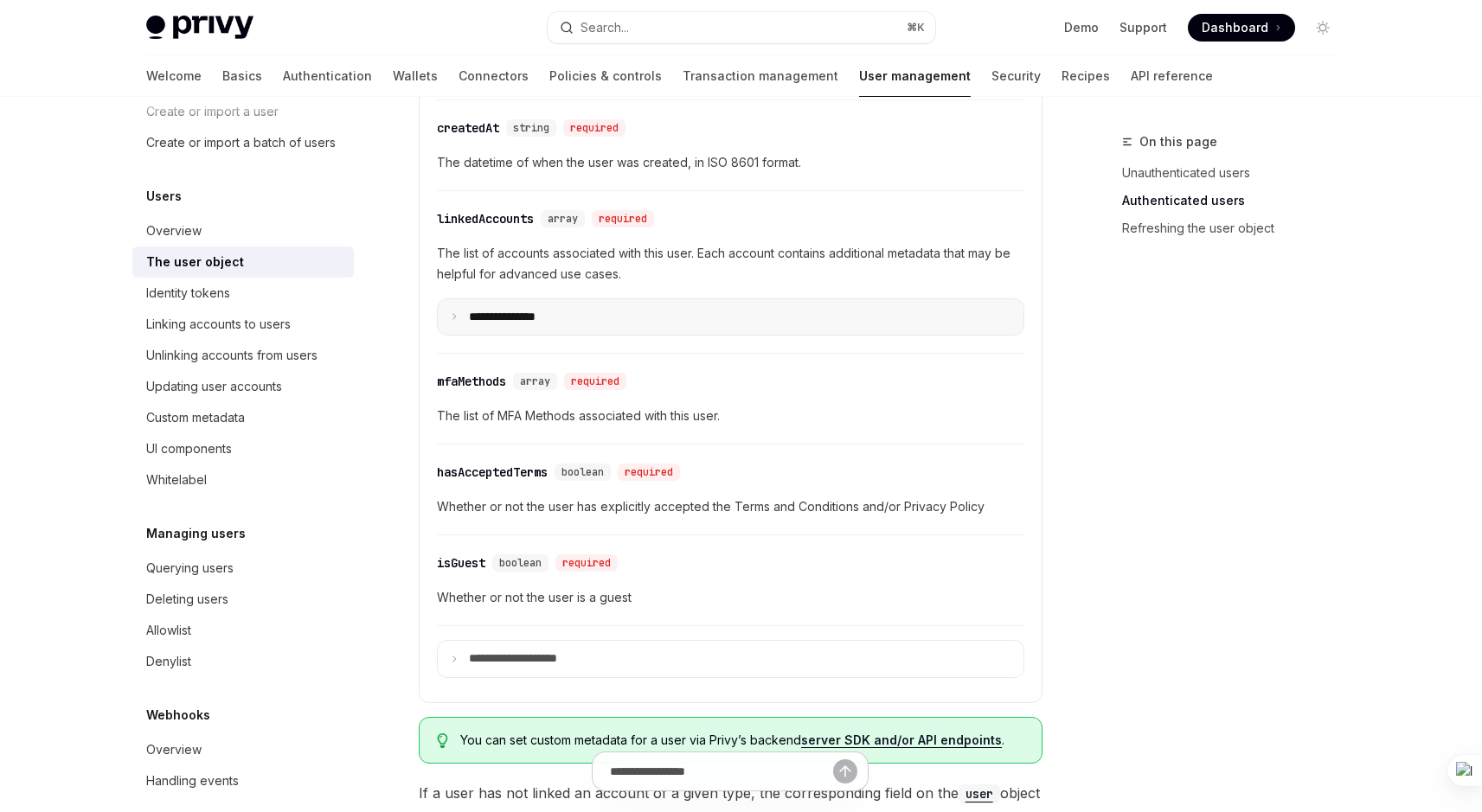
click at [484, 316] on p "**********" at bounding box center [516, 317] width 95 height 15
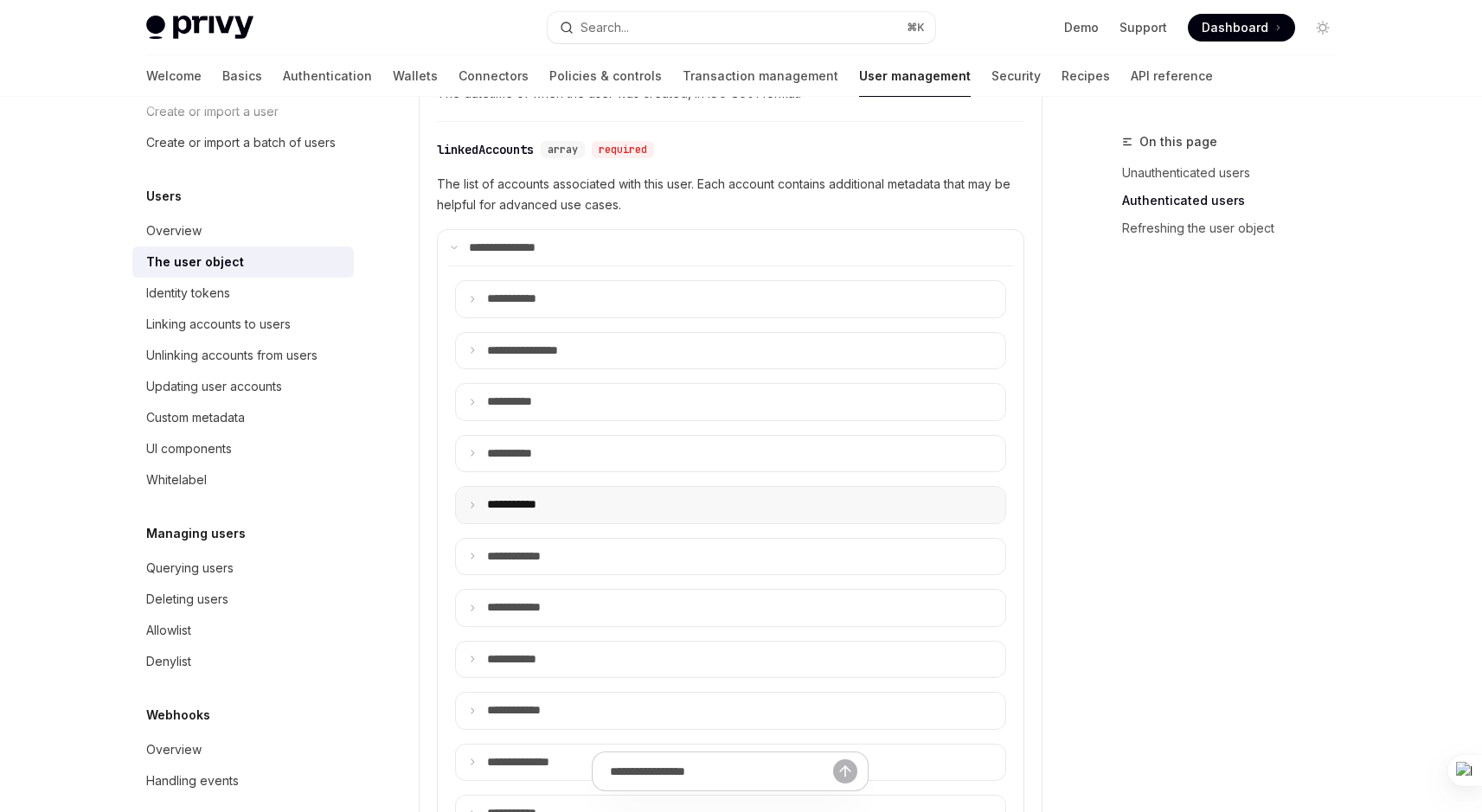
click at [542, 513] on summary "**** ******" at bounding box center [730, 505] width 549 height 36
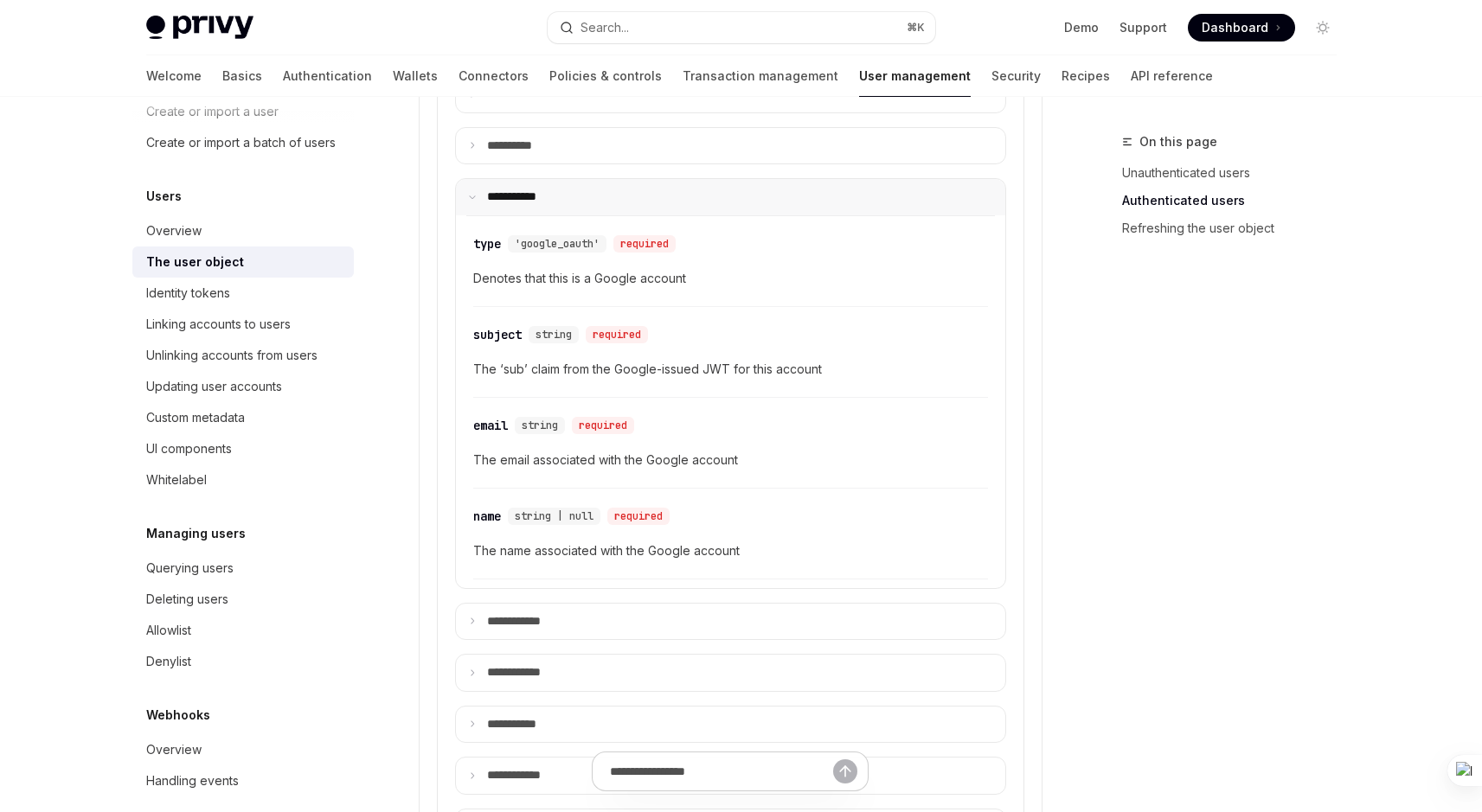
scroll to position [1056, 0]
